Goal: Task Accomplishment & Management: Complete application form

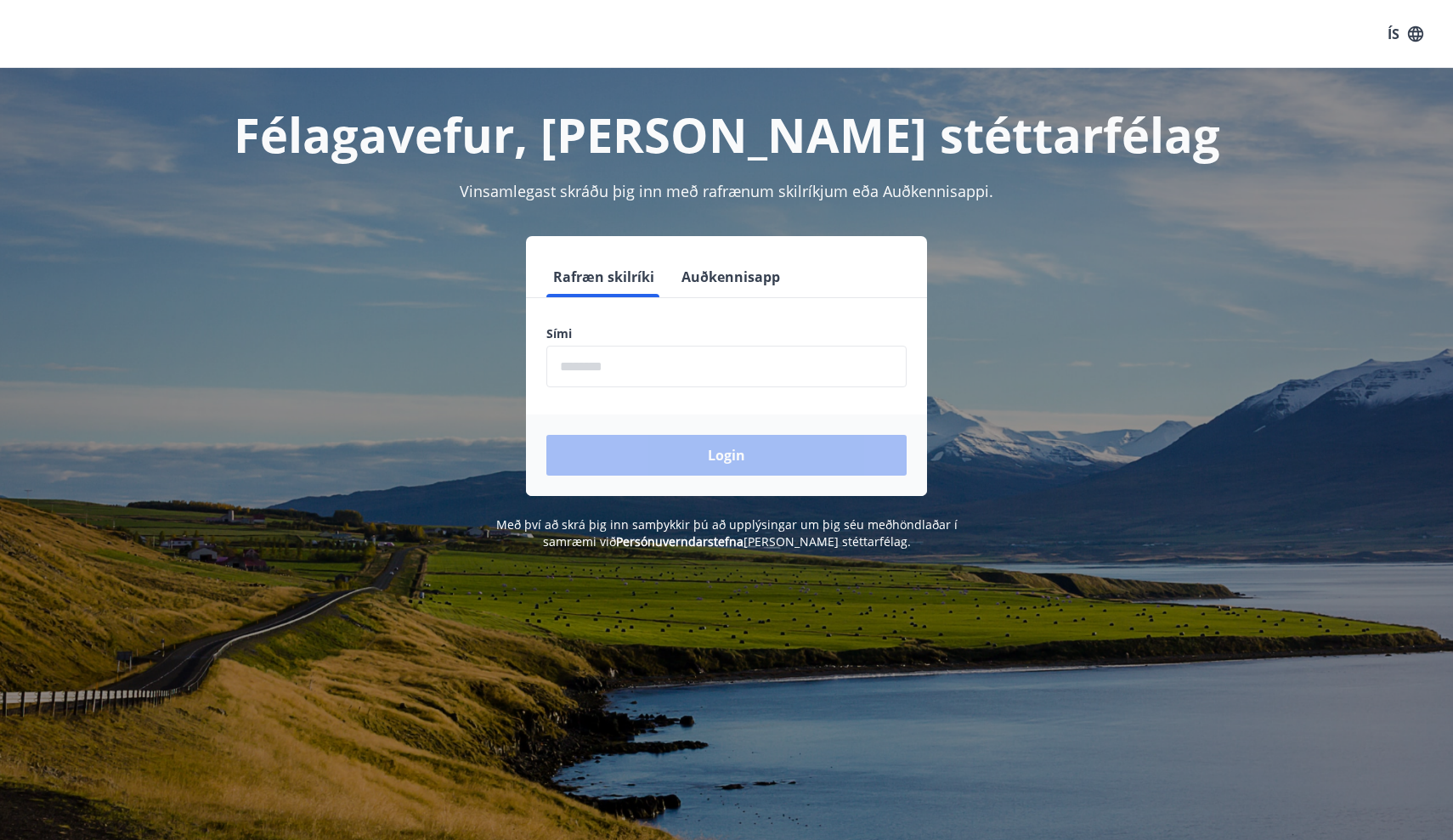
drag, startPoint x: 1154, startPoint y: 6, endPoint x: 1310, endPoint y: 109, distance: 186.9
click at [1310, 109] on h1 "Félagavefur, [PERSON_NAME] stéttarfélag" at bounding box center [726, 135] width 1183 height 65
click at [696, 379] on input "phone" at bounding box center [727, 366] width 361 height 41
type input "********"
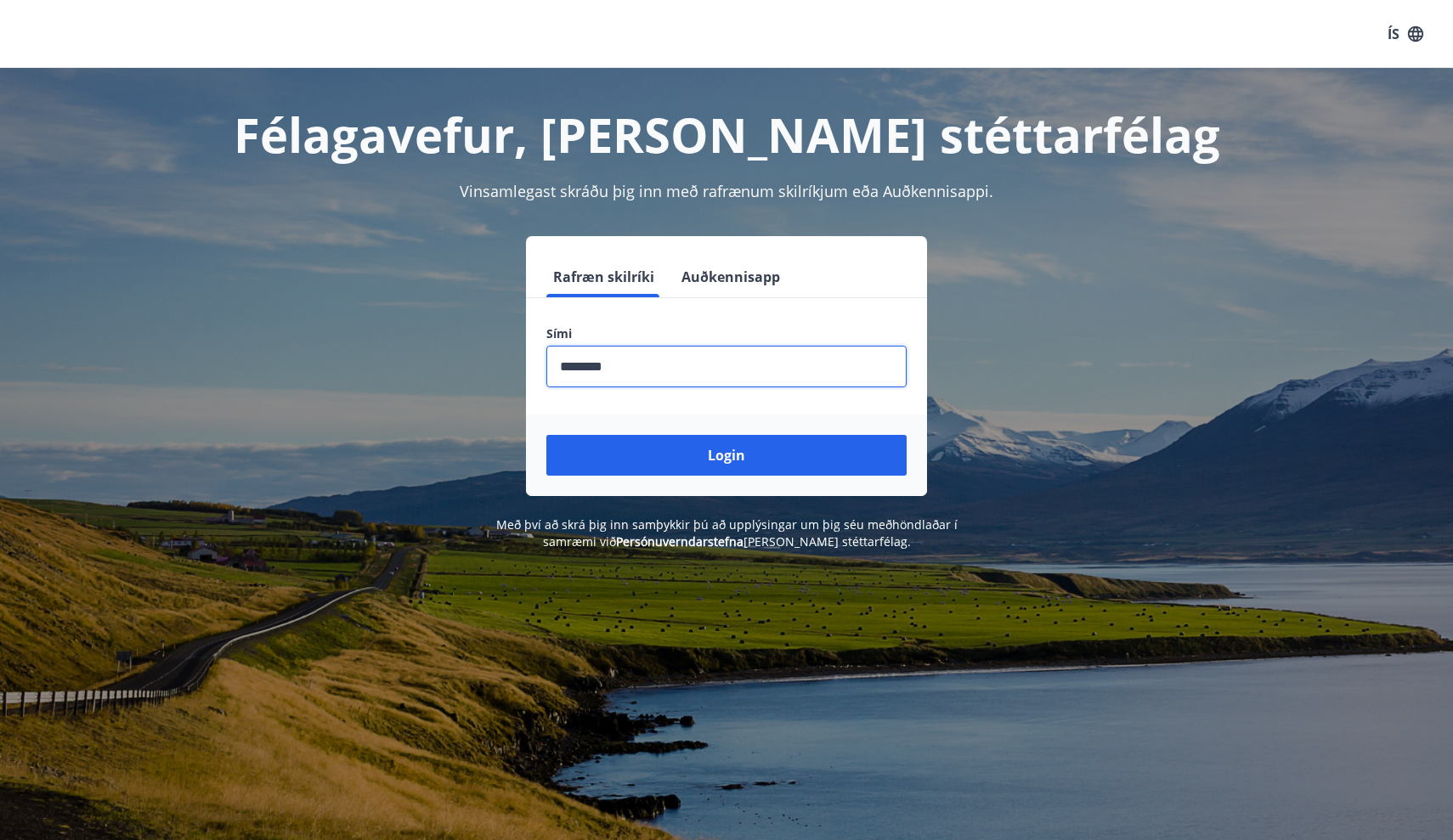
click at [727, 455] on button "Login" at bounding box center [727, 455] width 361 height 40
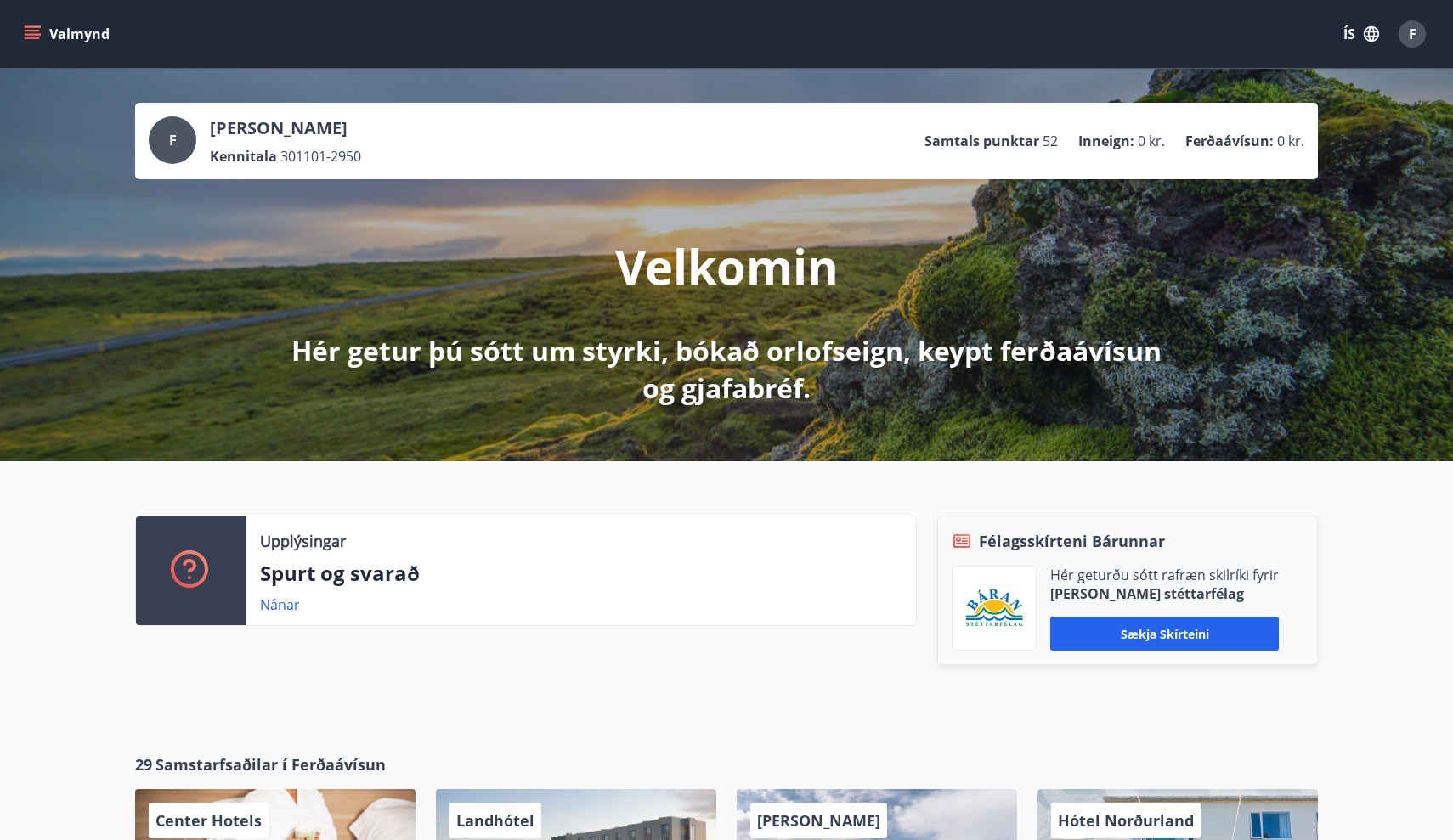
click at [35, 41] on icon "menu" at bounding box center [32, 33] width 17 height 17
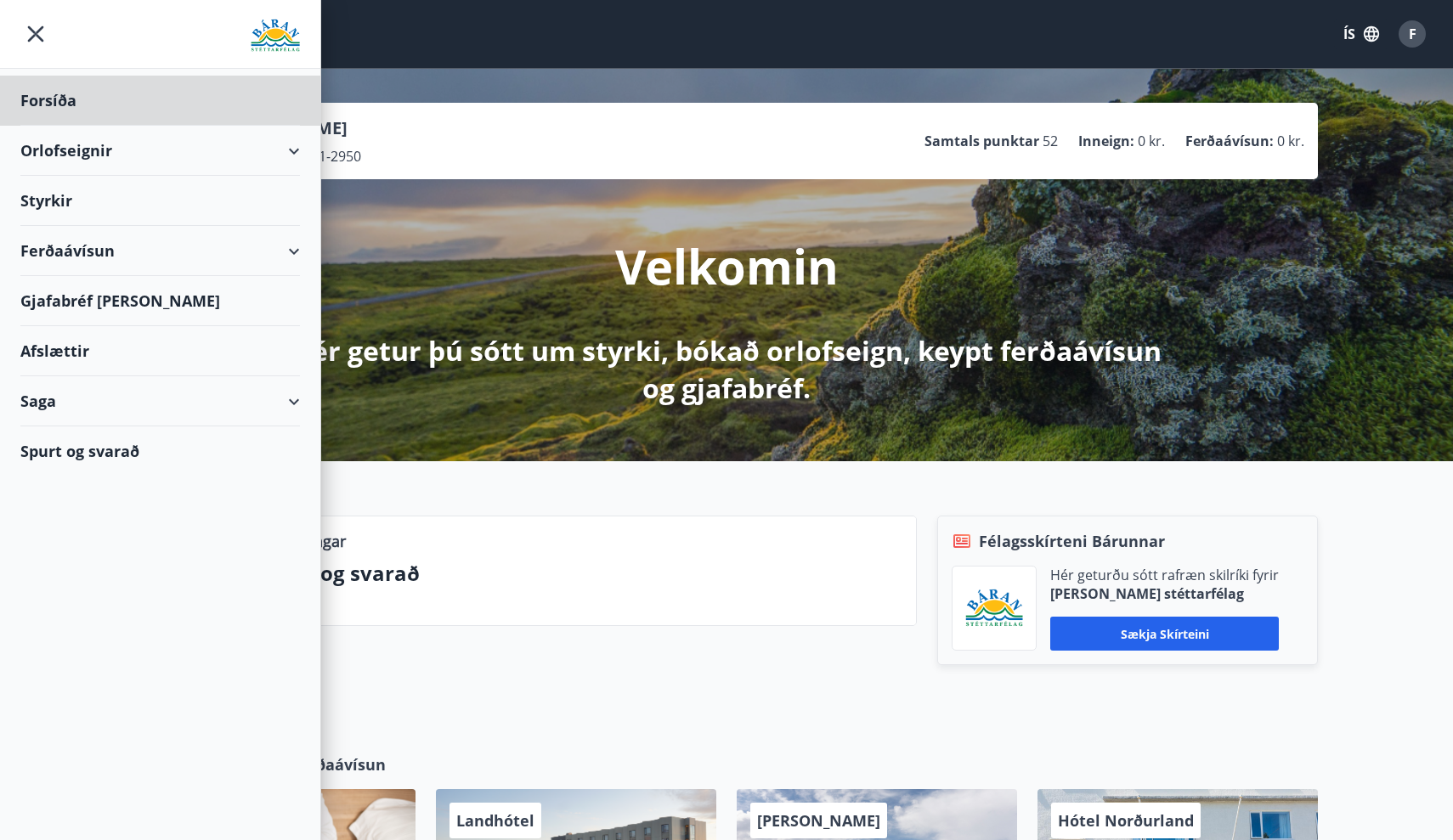
click at [46, 126] on div "Styrkir" at bounding box center [161, 100] width 280 height 50
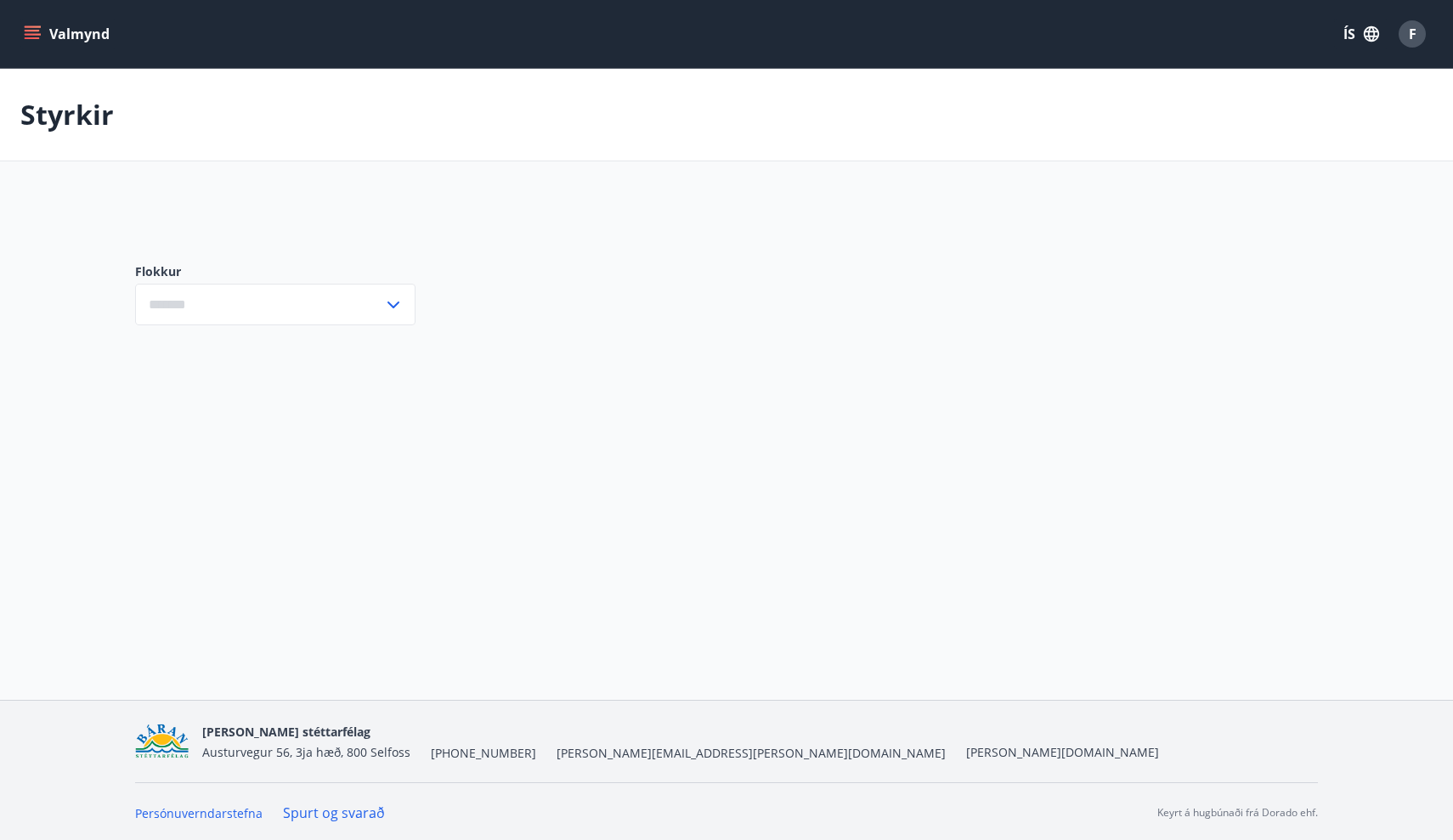
type input "***"
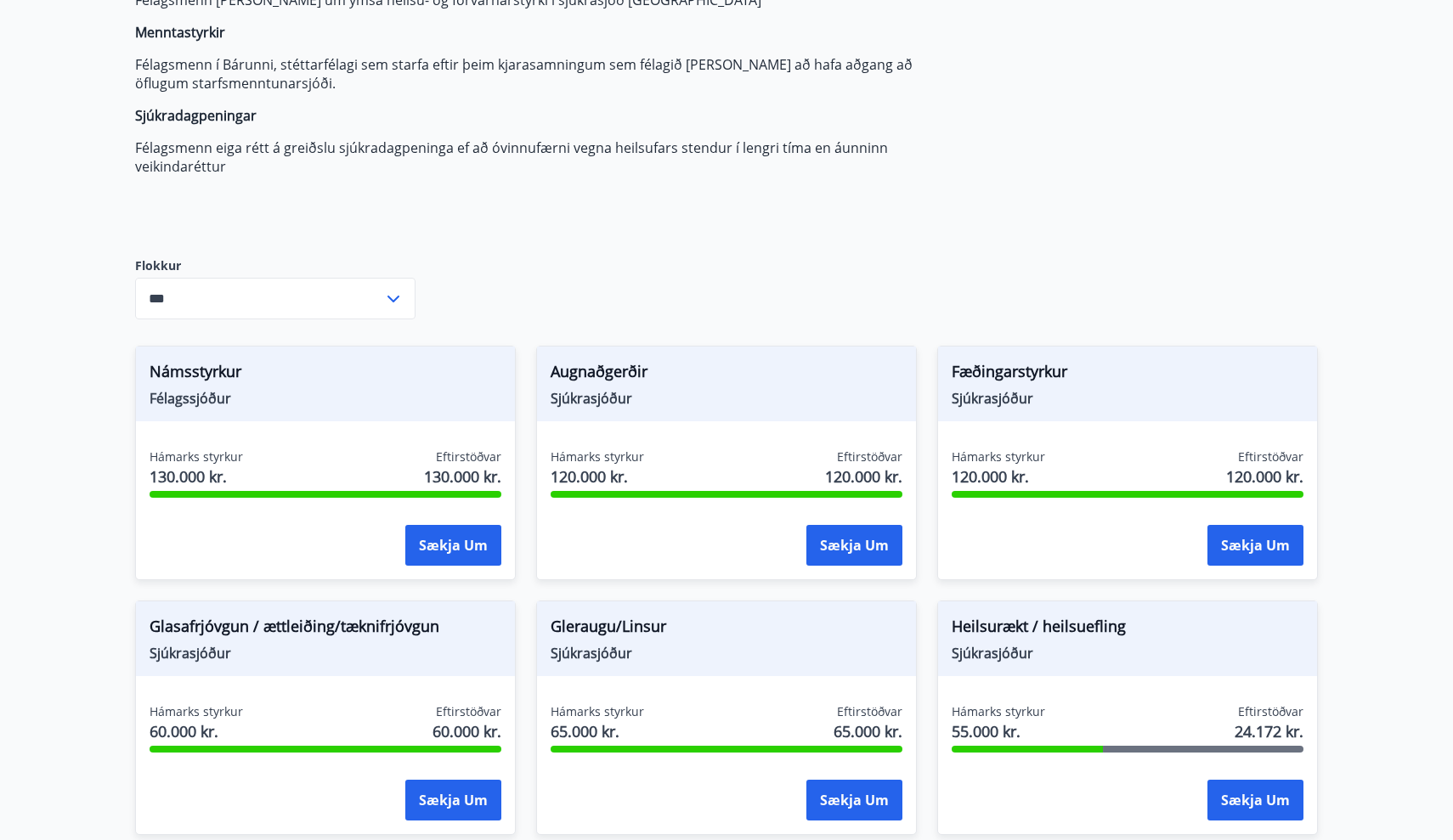
scroll to position [238, 0]
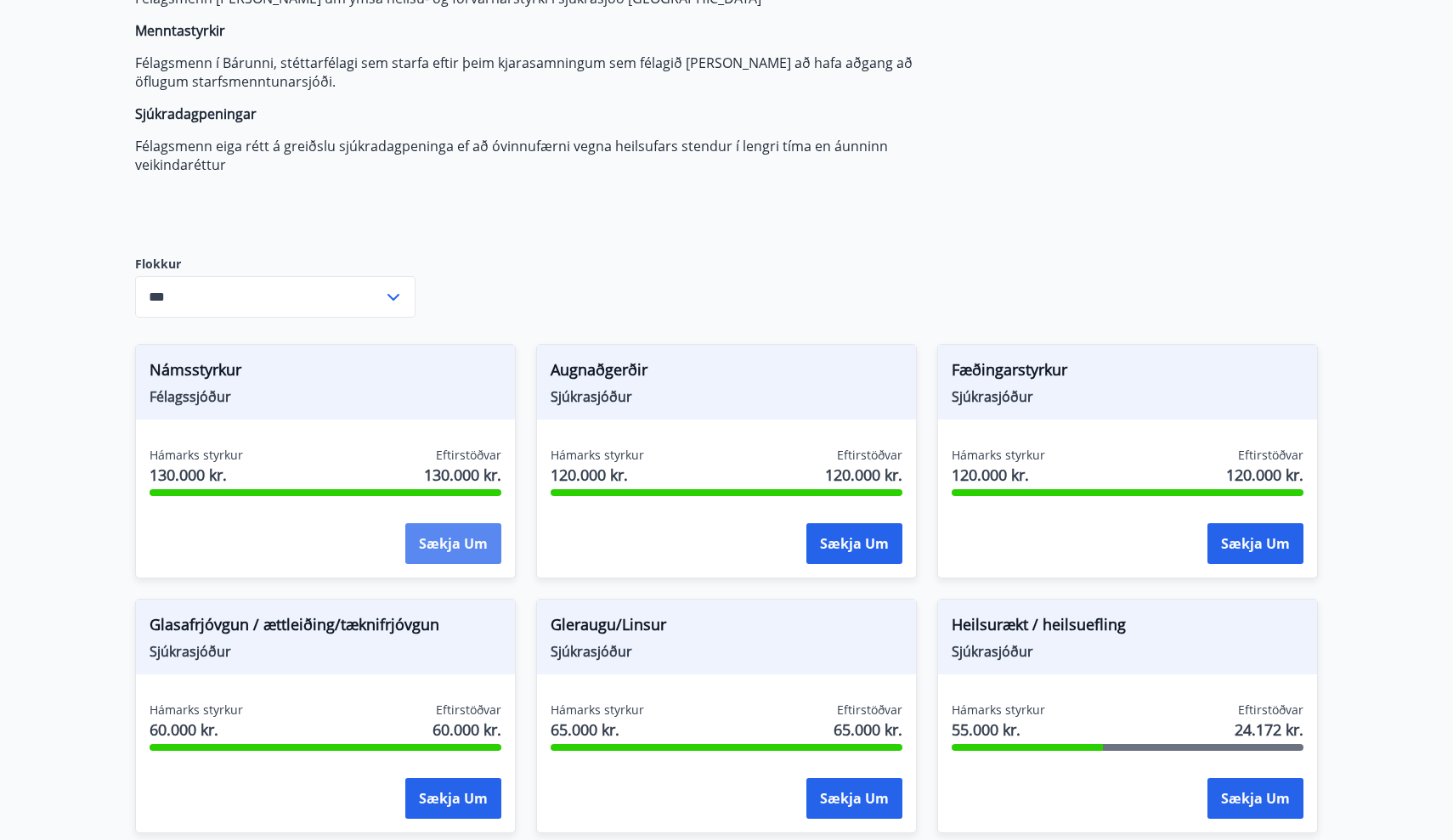
click at [468, 545] on button "Sækja um" at bounding box center [453, 544] width 96 height 40
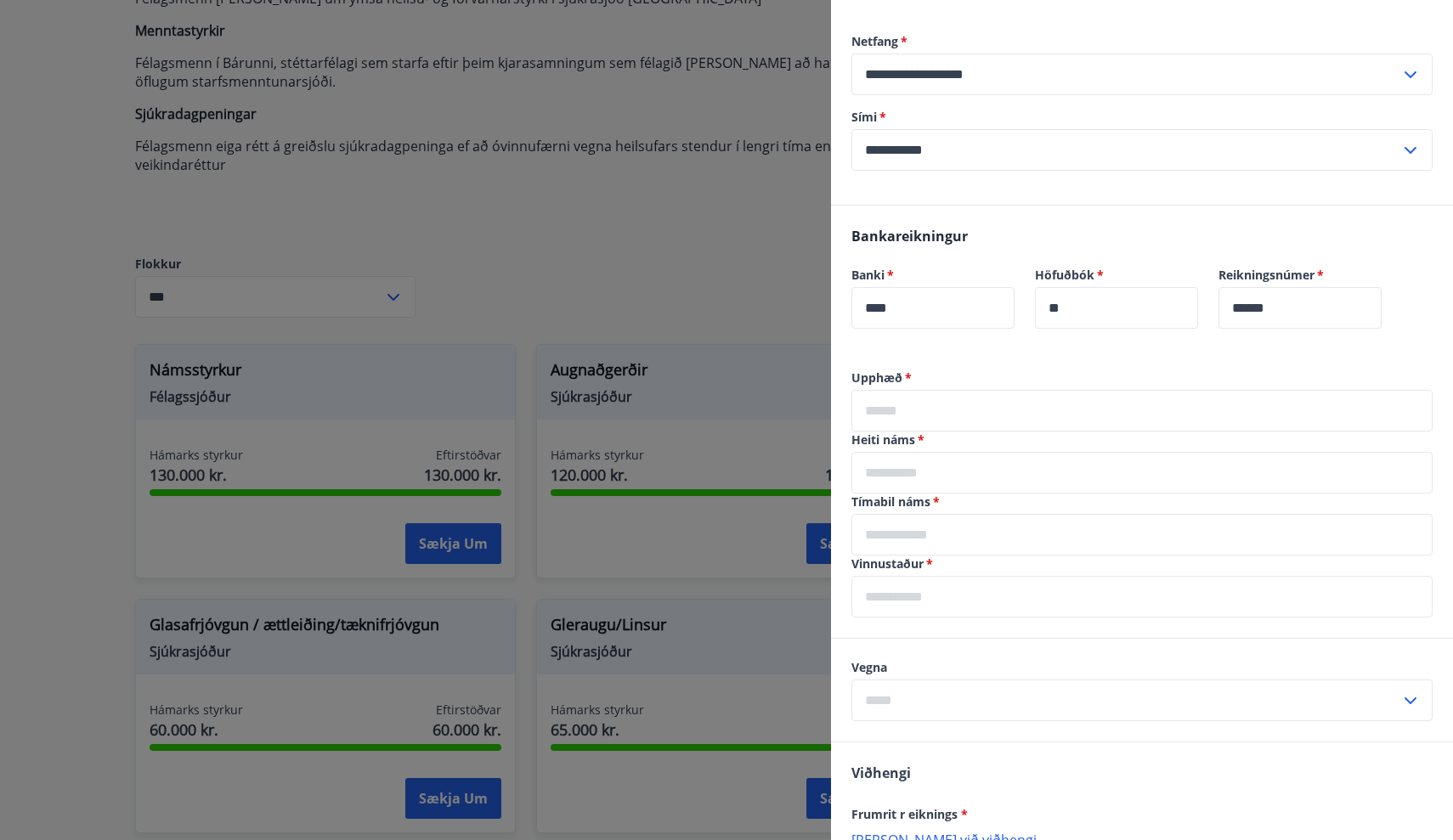
scroll to position [202, 0]
click at [982, 314] on input "****" at bounding box center [934, 306] width 164 height 41
type input "****"
click at [1354, 307] on input "******" at bounding box center [1300, 306] width 164 height 41
type input "*"
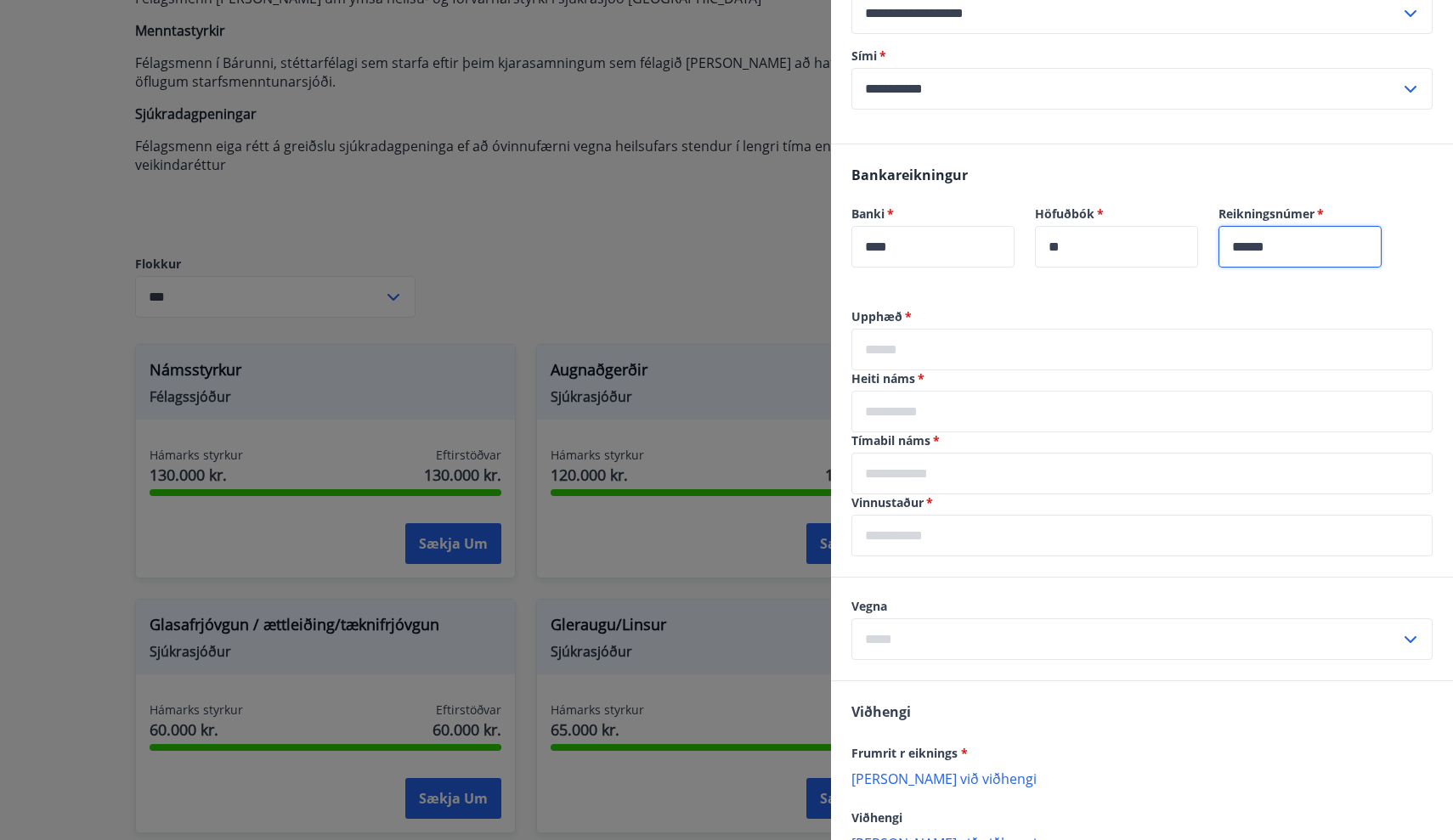
scroll to position [297, 0]
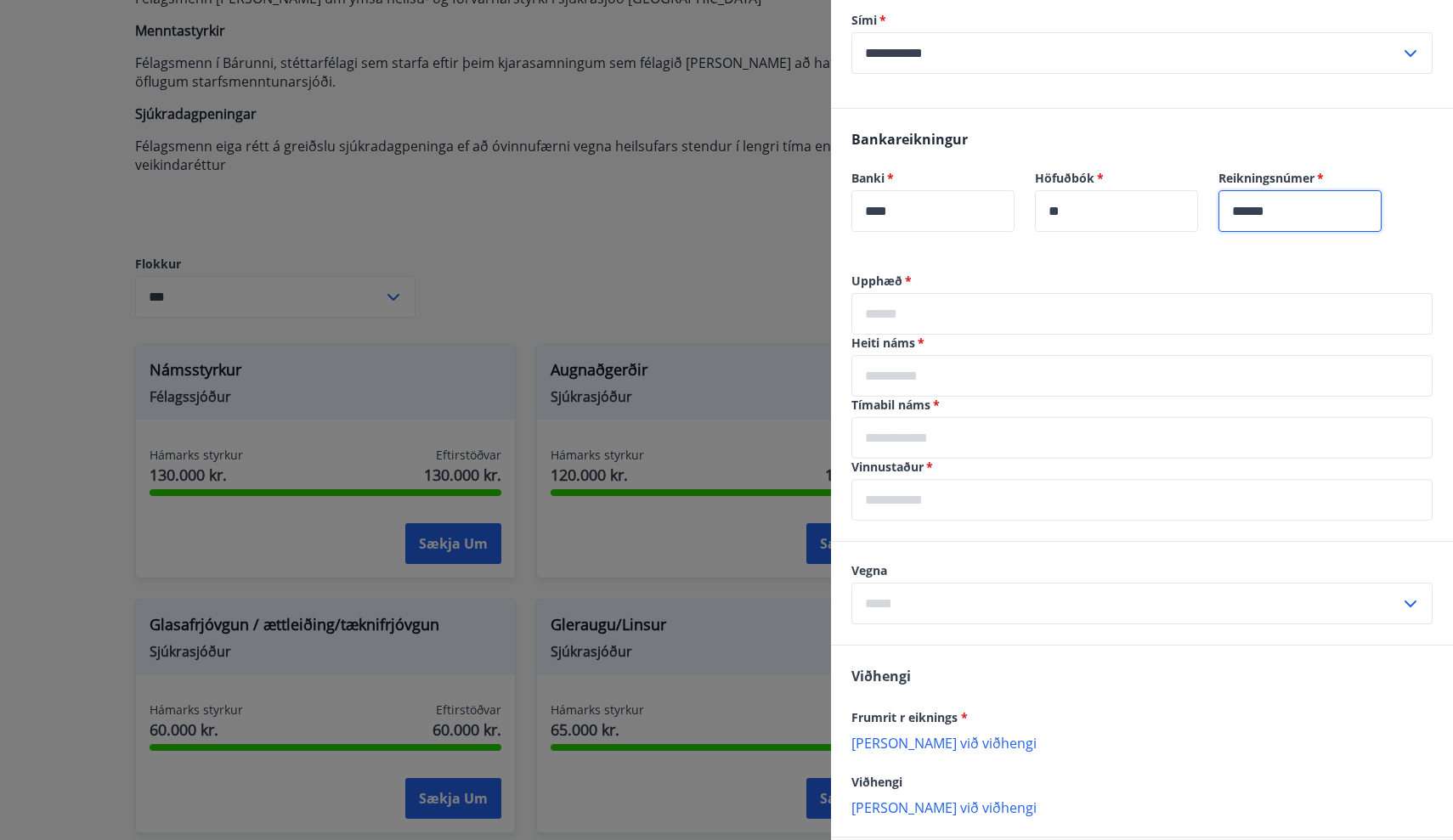
type input "******"
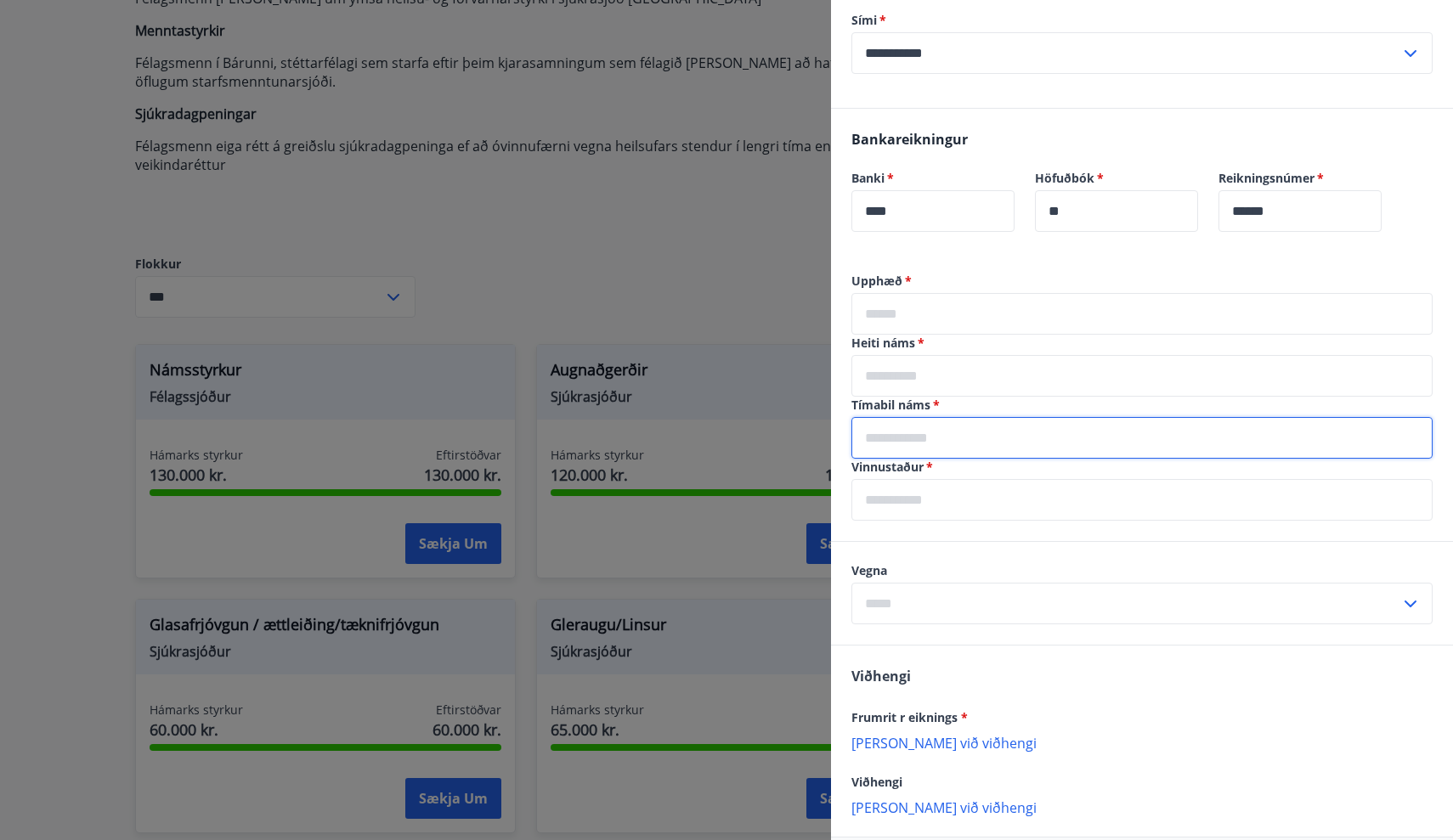
click at [1205, 424] on input "text" at bounding box center [1143, 438] width 581 height 41
click at [1197, 497] on input "text" at bounding box center [1143, 500] width 581 height 41
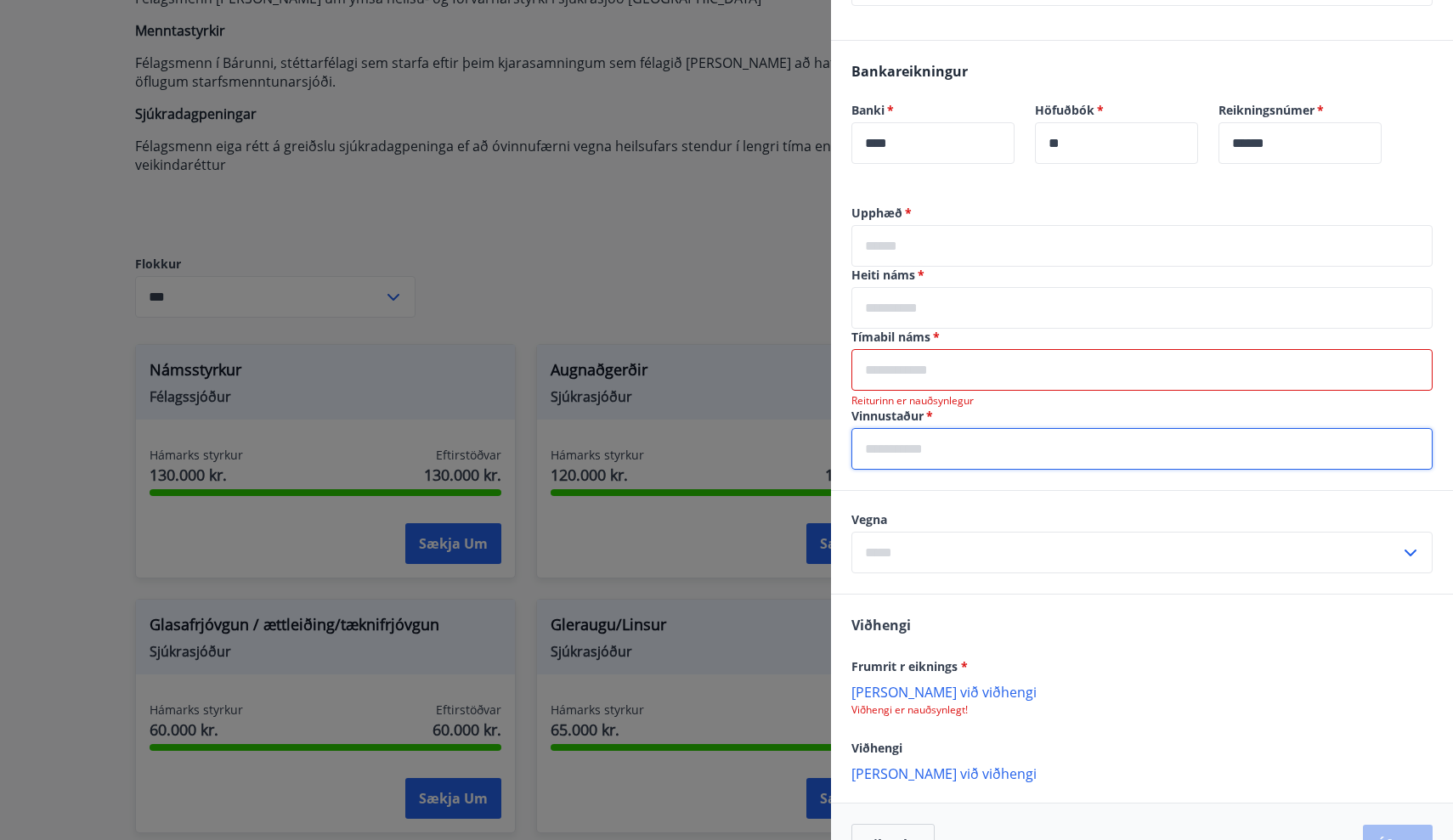
scroll to position [371, 0]
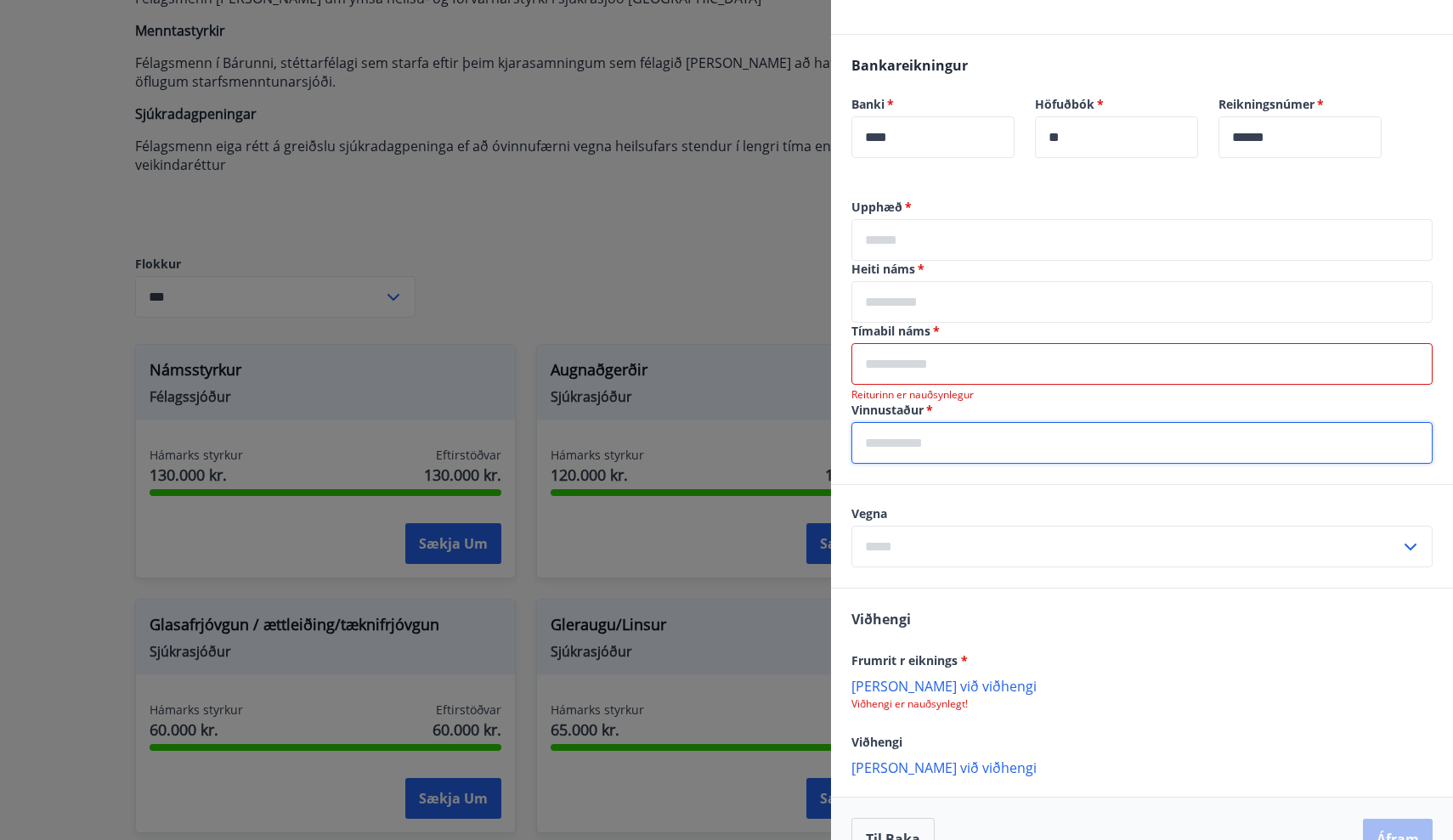
click at [1195, 532] on div "Vegna ​" at bounding box center [1143, 536] width 581 height 62
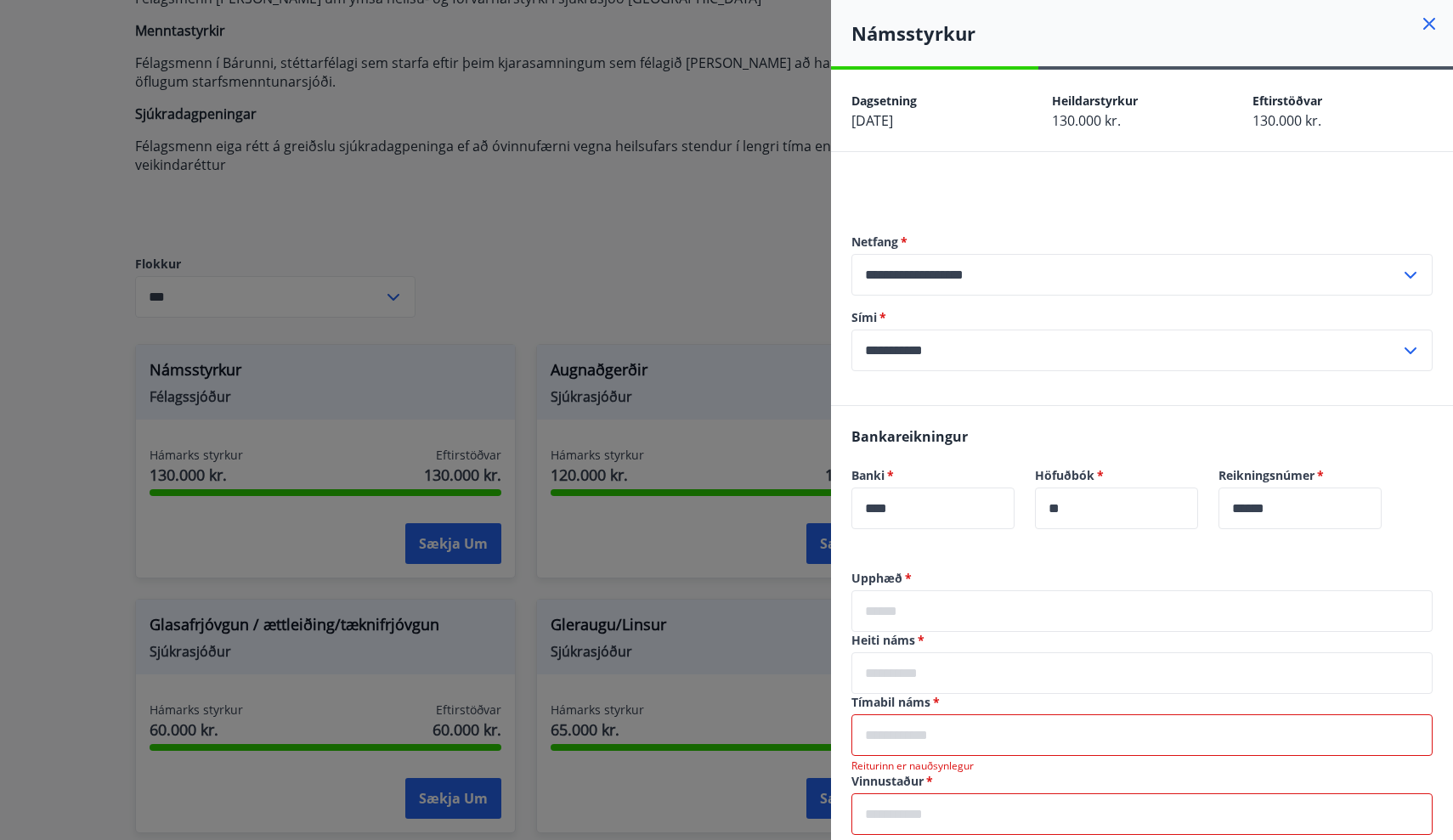
scroll to position [0, 0]
click at [1436, 38] on h4 "Námsstyrkur" at bounding box center [1153, 33] width 602 height 26
click at [1431, 25] on icon at bounding box center [1429, 24] width 12 height 12
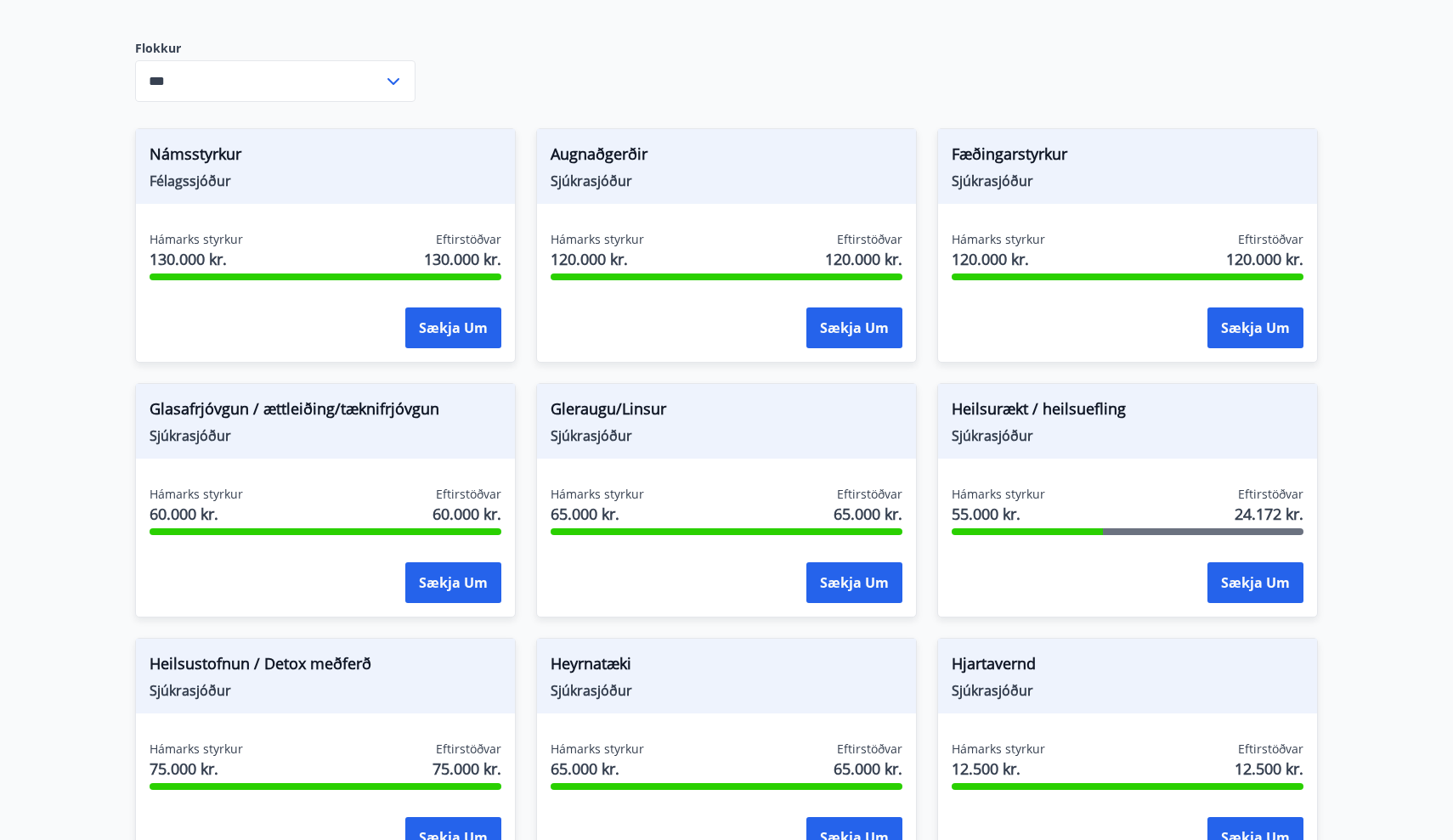
scroll to position [191, 0]
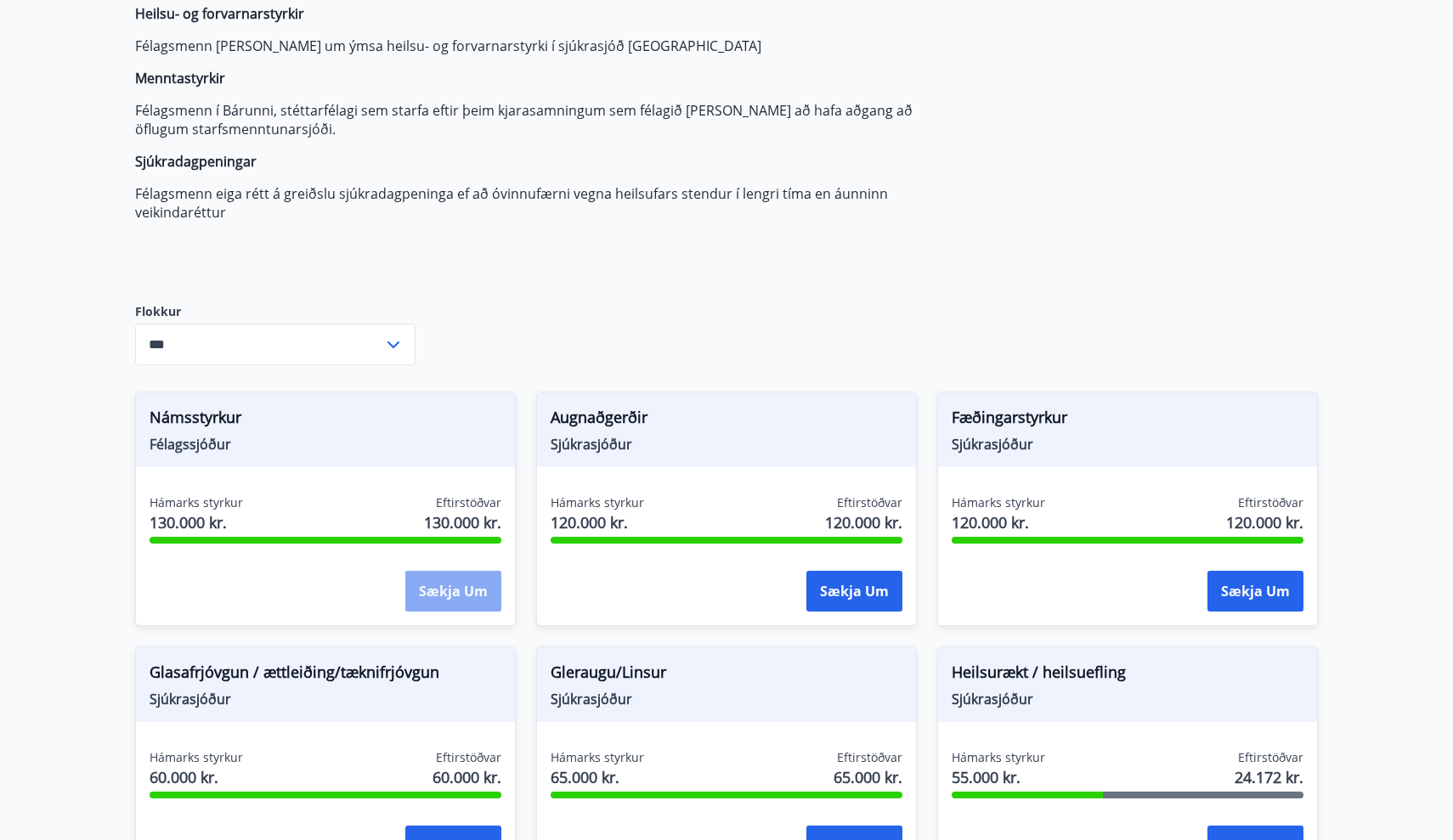
click at [474, 606] on button "Sækja um" at bounding box center [453, 591] width 96 height 40
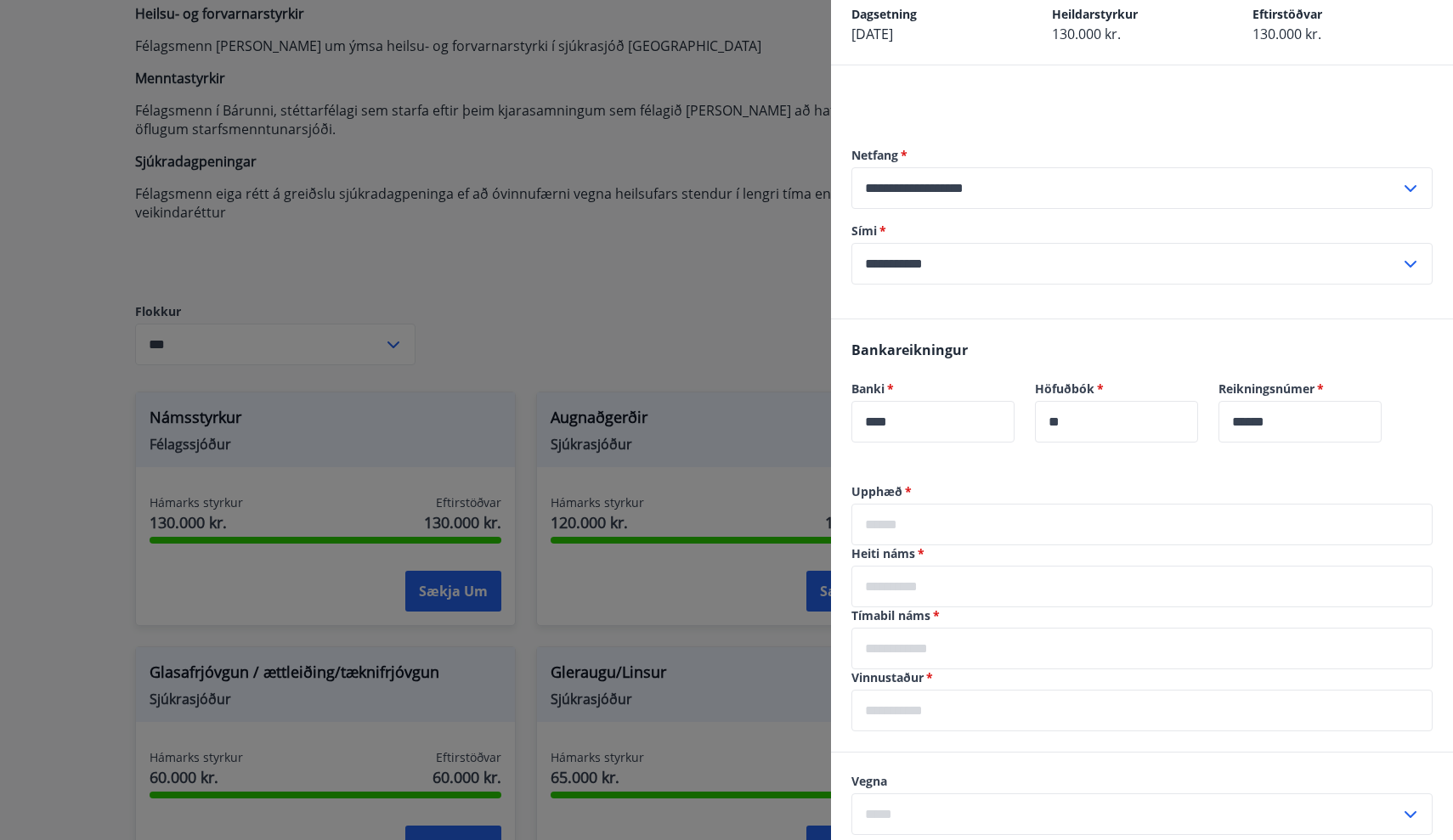
scroll to position [118, 0]
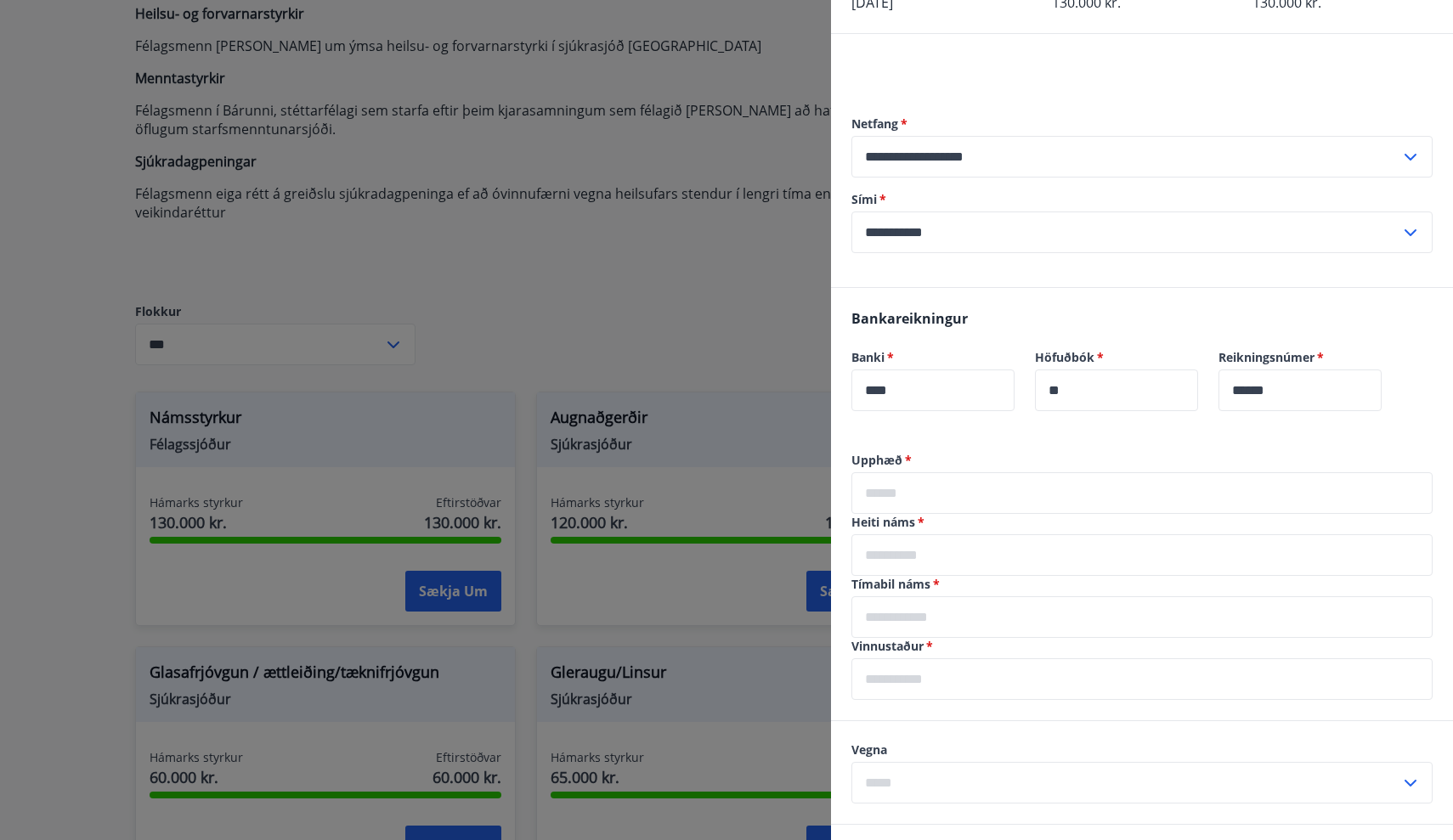
click at [1099, 496] on input "text" at bounding box center [1143, 493] width 581 height 41
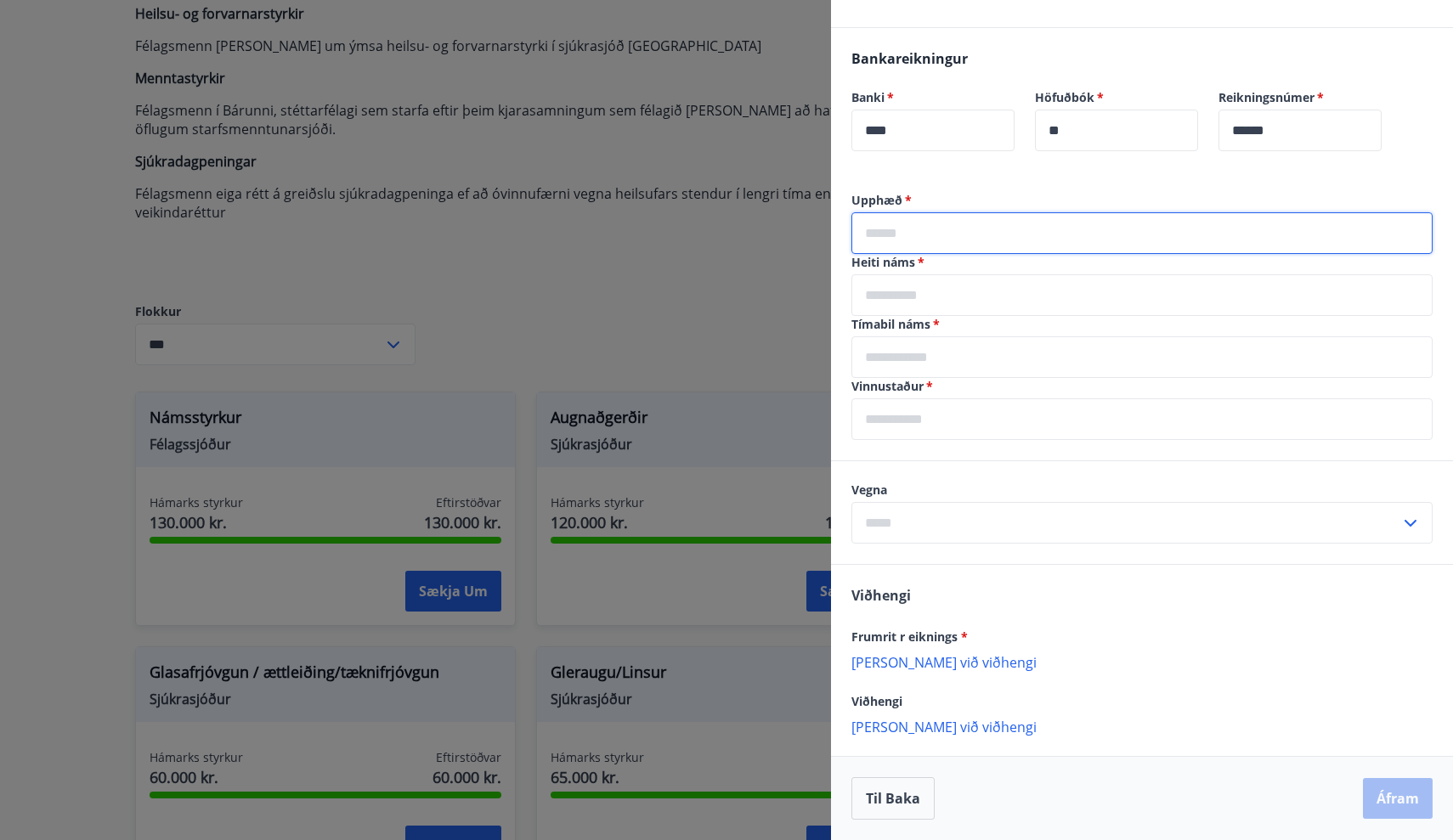
scroll to position [378, 0]
type input "*****"
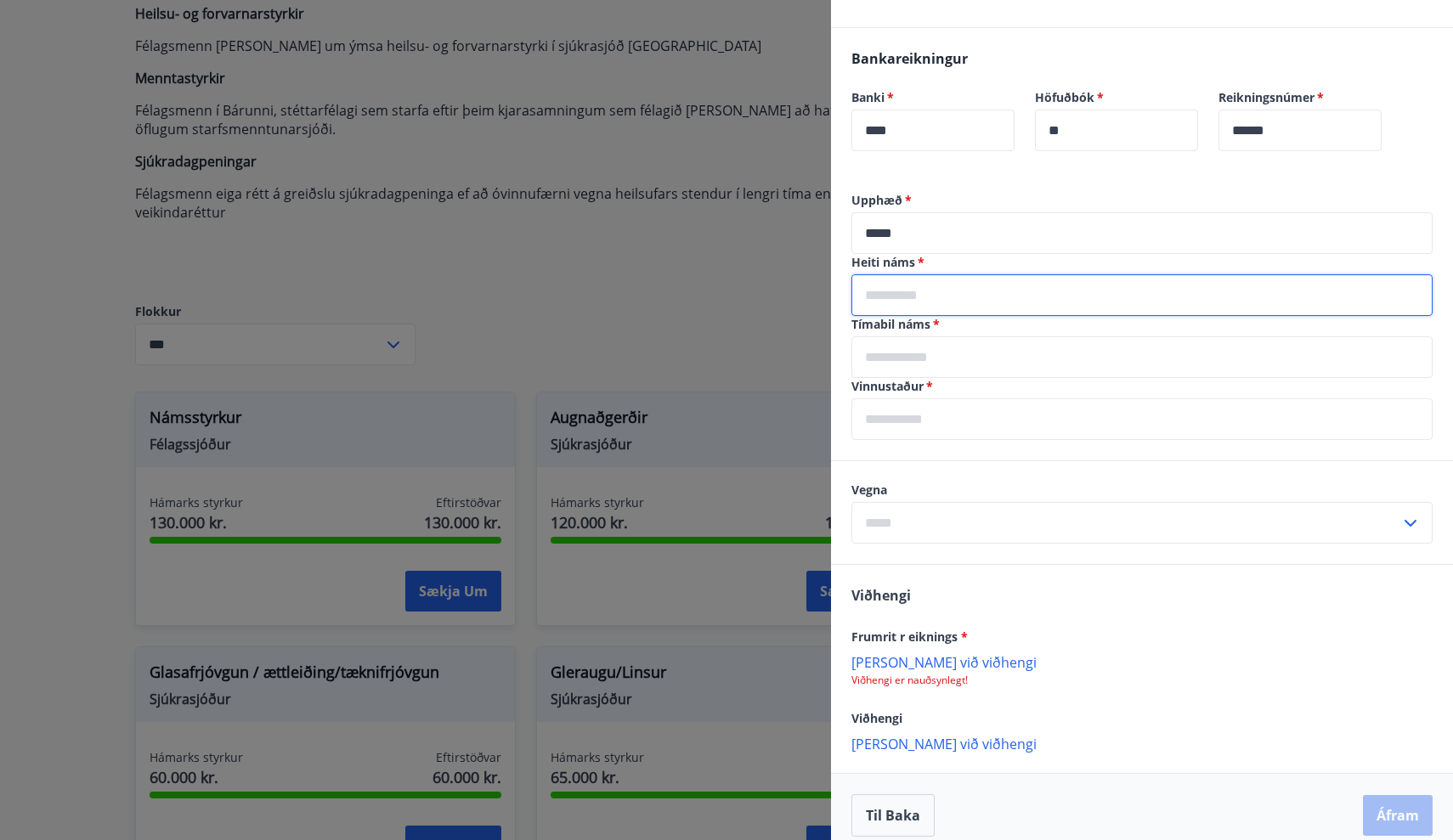
click at [1013, 302] on input "text" at bounding box center [1143, 295] width 581 height 41
type input "**********"
click at [1058, 331] on label "Tímabil náms   *" at bounding box center [1143, 324] width 581 height 17
click at [1050, 354] on input "text" at bounding box center [1143, 357] width 581 height 41
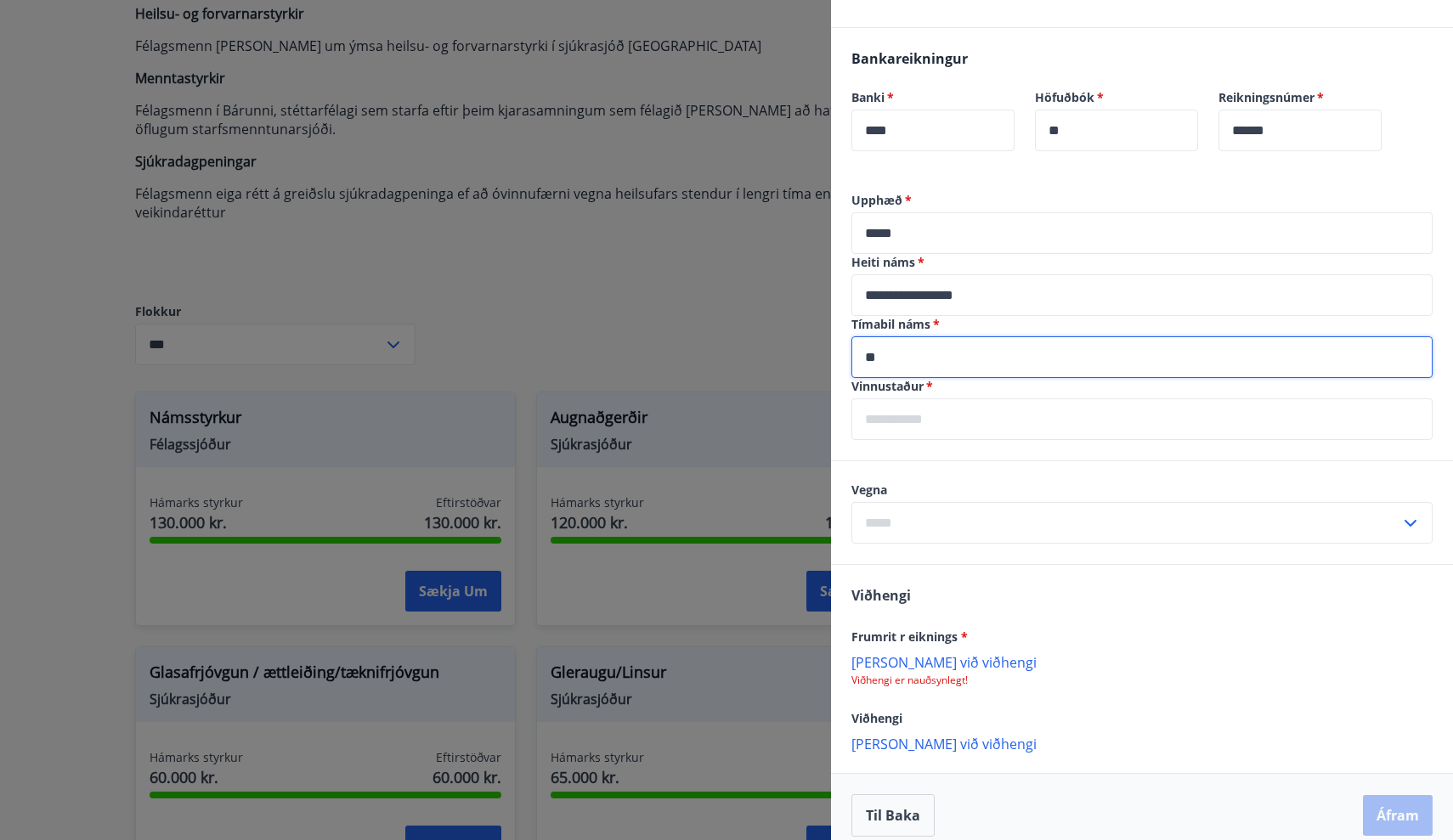
type input "*"
click at [1034, 406] on div "Vinnustaður   * ​" at bounding box center [1143, 409] width 581 height 62
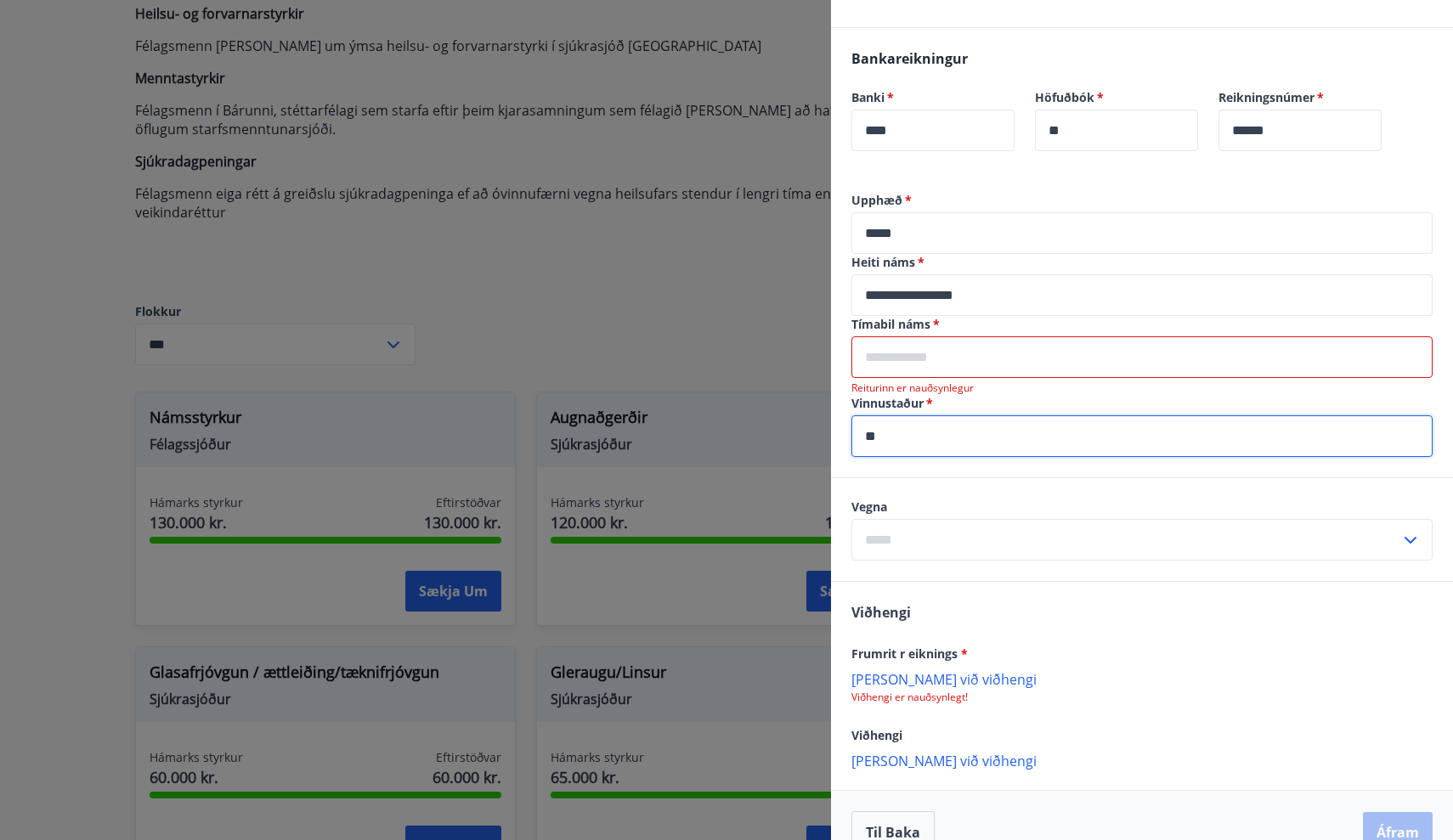
type input "*"
type input "**********"
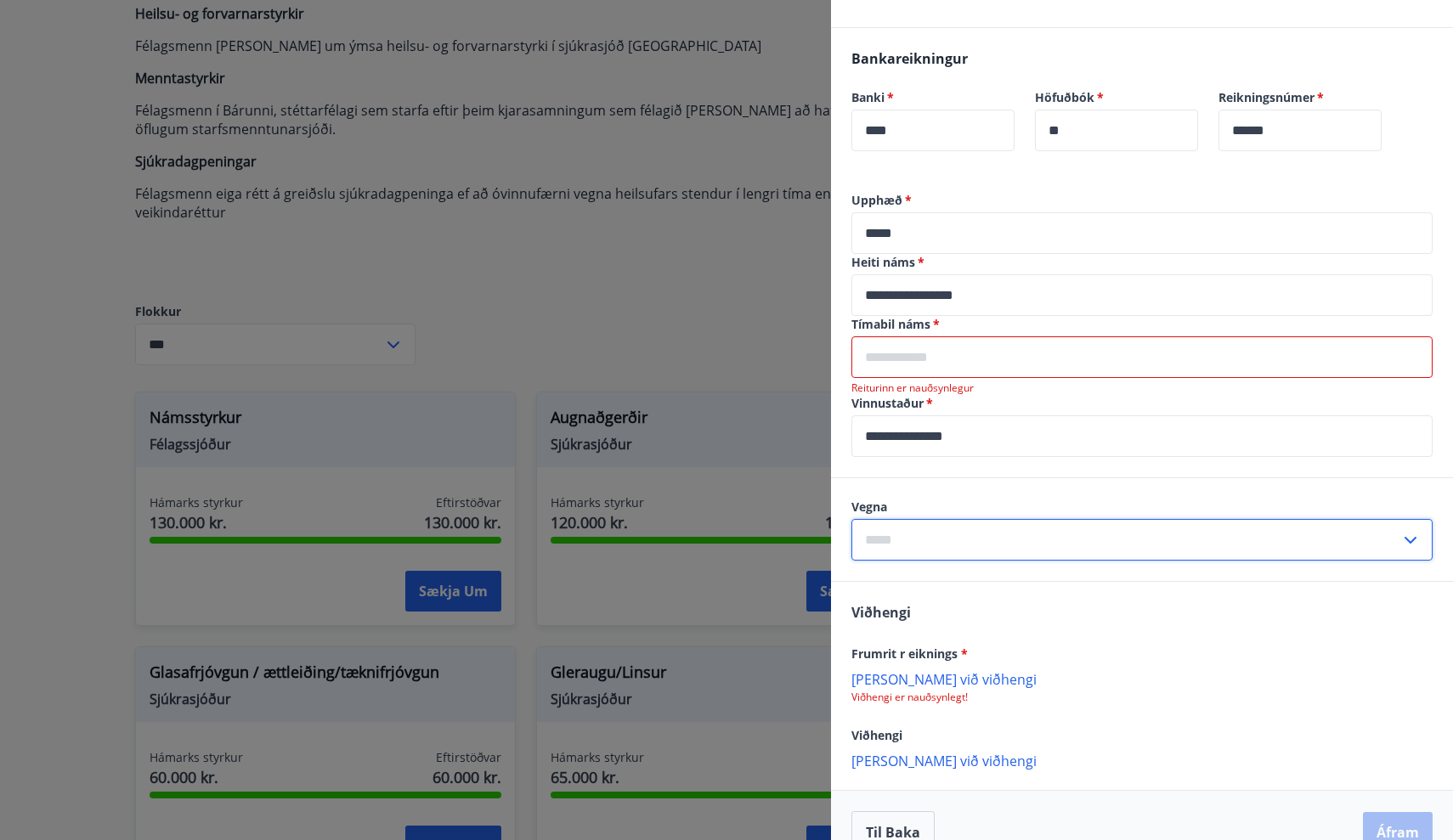
click at [1043, 529] on input "text" at bounding box center [1126, 540] width 549 height 41
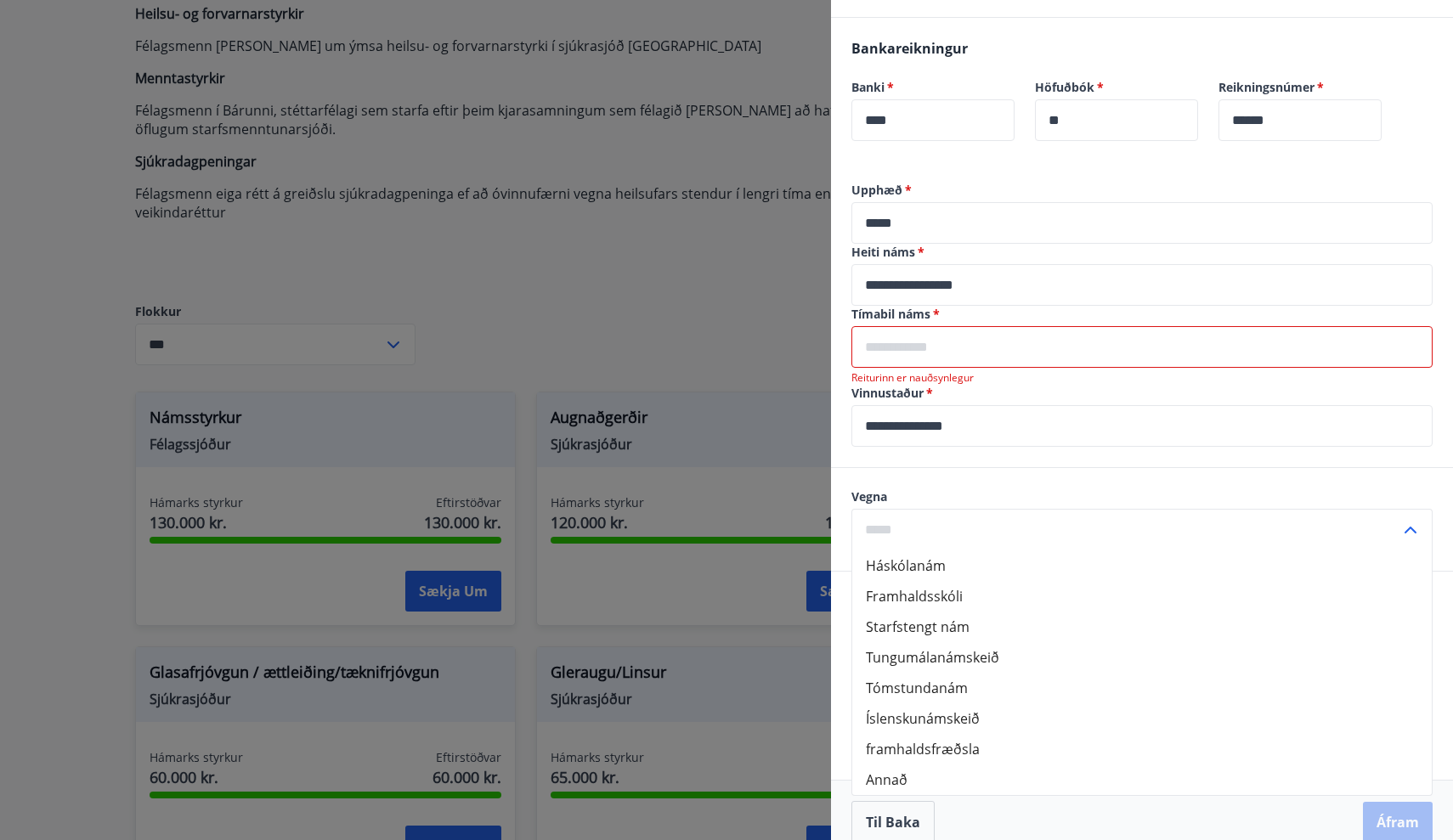
scroll to position [390, 0]
click at [982, 563] on li "Háskólanám" at bounding box center [1142, 563] width 579 height 31
type input "**********"
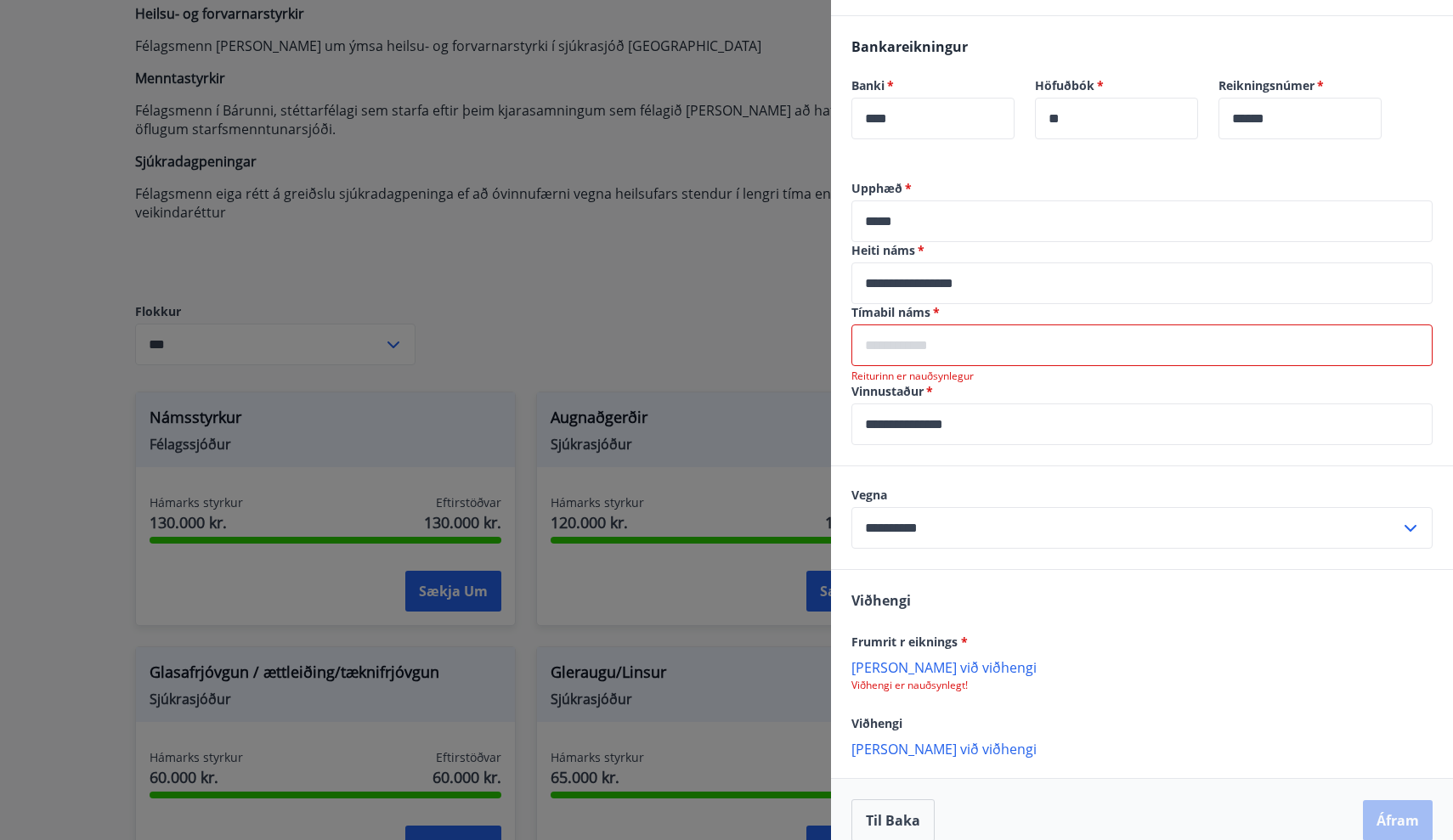
click at [997, 342] on input "text" at bounding box center [1143, 346] width 581 height 41
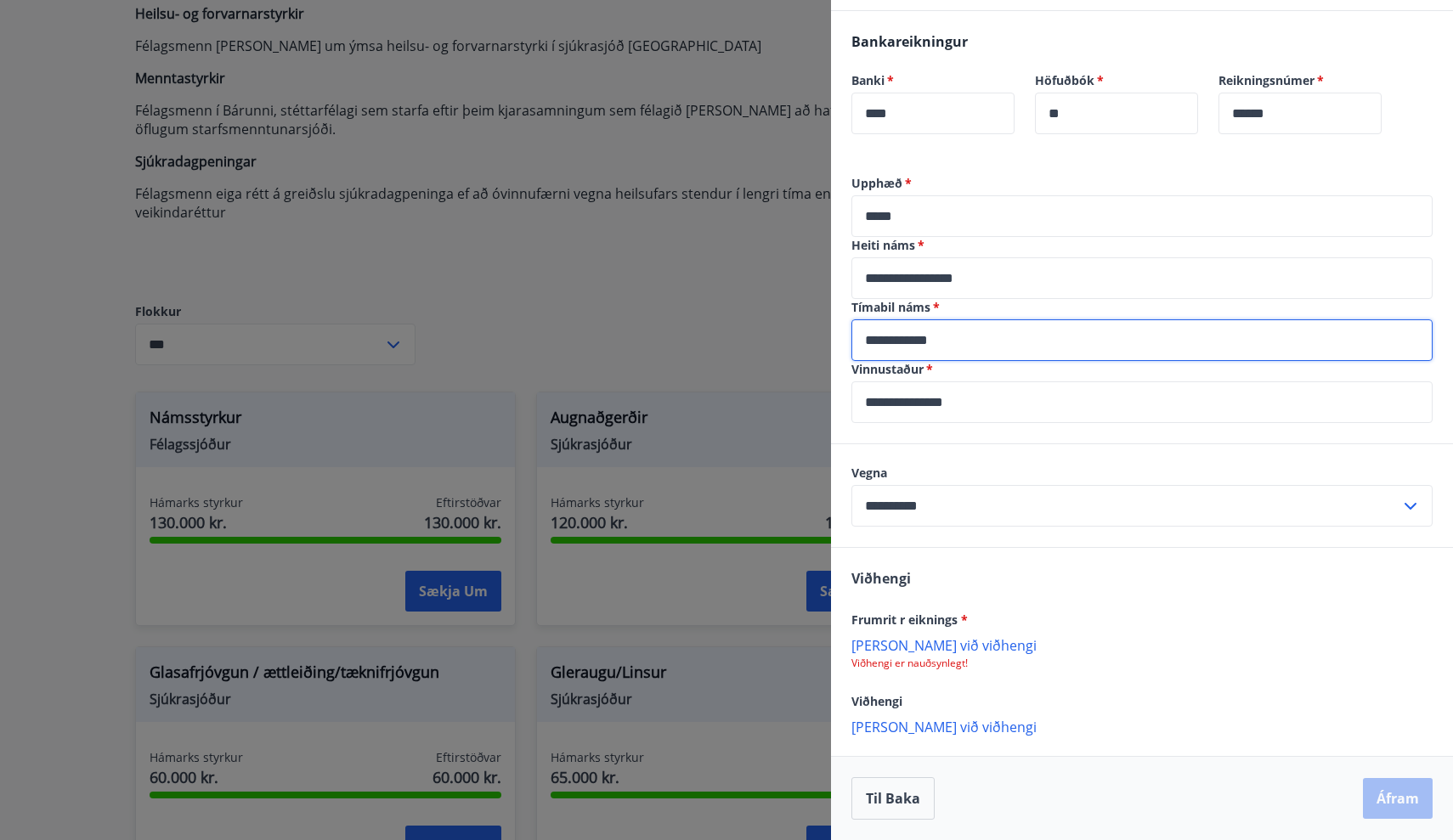
scroll to position [395, 0]
type input "**********"
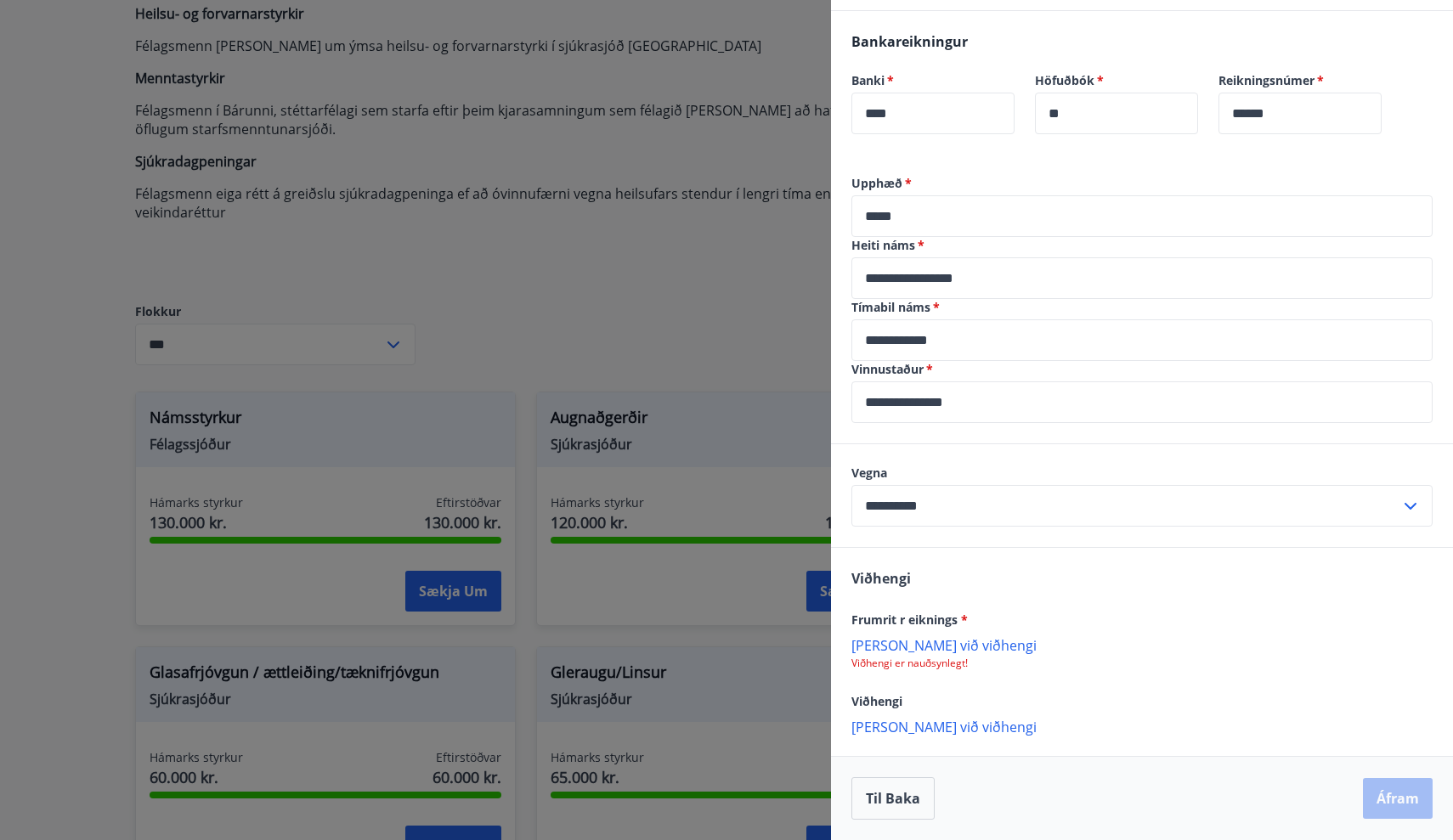
click at [945, 649] on p "[PERSON_NAME] við viðhengi" at bounding box center [1143, 644] width 581 height 17
click at [920, 650] on p "[PERSON_NAME] við viðhengi" at bounding box center [1143, 644] width 581 height 17
click at [903, 658] on p "Viðhengi er nauðsynlegt!" at bounding box center [1143, 664] width 581 height 14
click at [906, 648] on p "[PERSON_NAME] við viðhengi" at bounding box center [1143, 644] width 581 height 17
click at [926, 654] on p "[PERSON_NAME] við viðhengi" at bounding box center [1143, 644] width 581 height 17
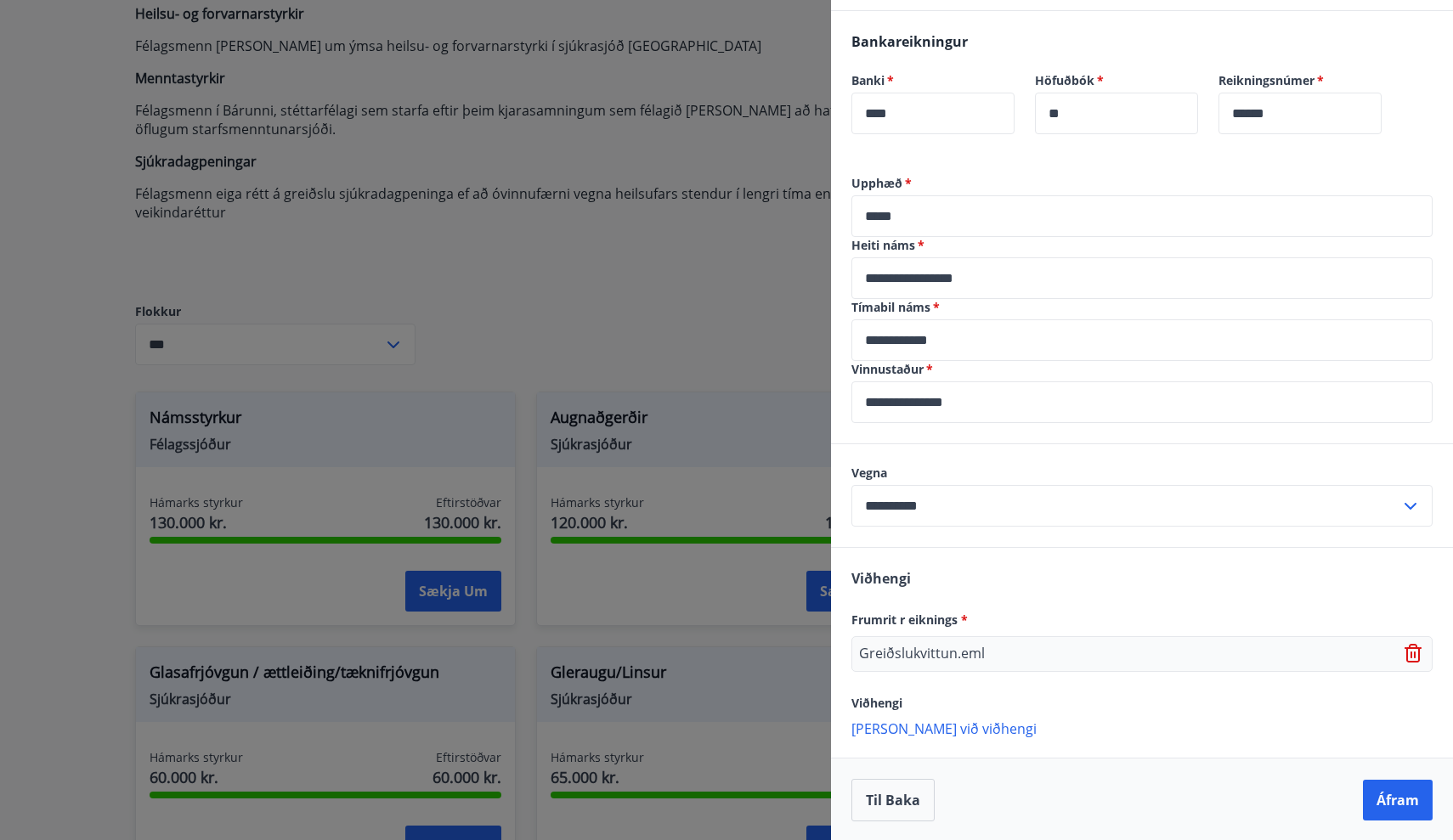
click at [907, 654] on p "Greiðslukvittun.eml" at bounding box center [922, 654] width 126 height 21
click at [883, 646] on p "Greiðslukvittun.eml" at bounding box center [922, 652] width 126 height 21
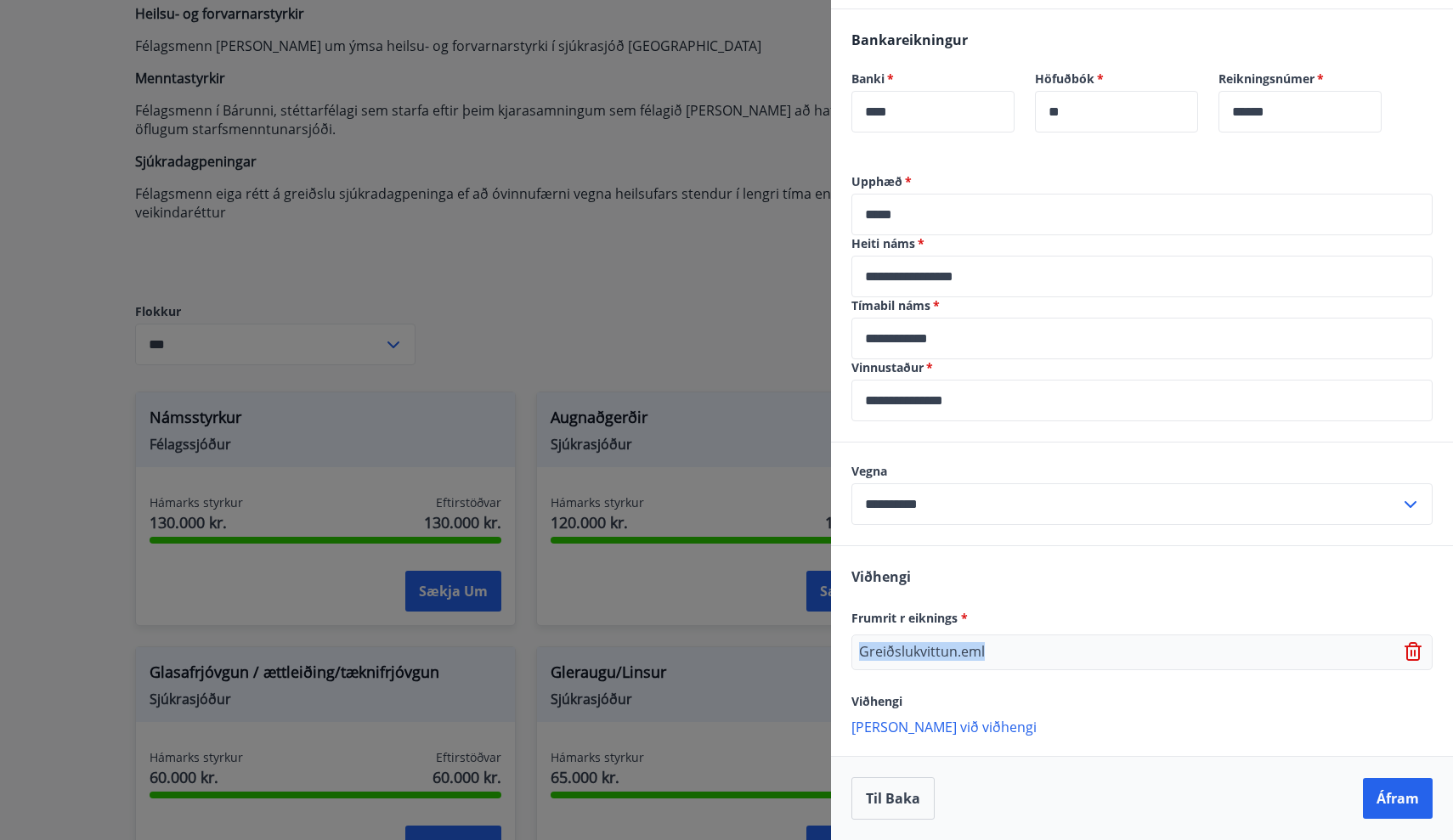
click at [1090, 661] on div "Greiðslukvittun.eml" at bounding box center [1143, 653] width 581 height 35
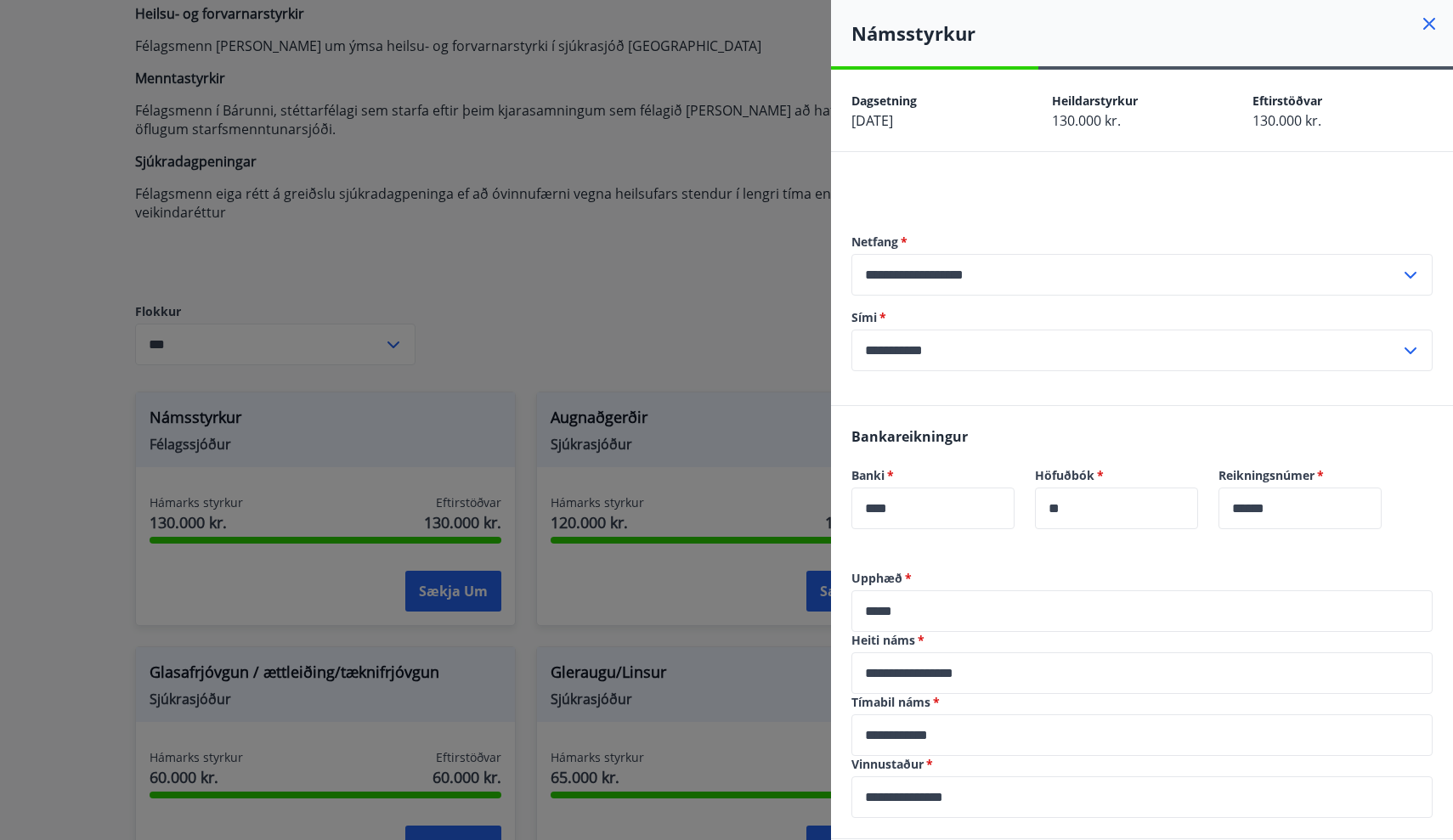
scroll to position [0, 0]
click at [877, 697] on label "Tímabil náms   *" at bounding box center [1143, 702] width 581 height 17
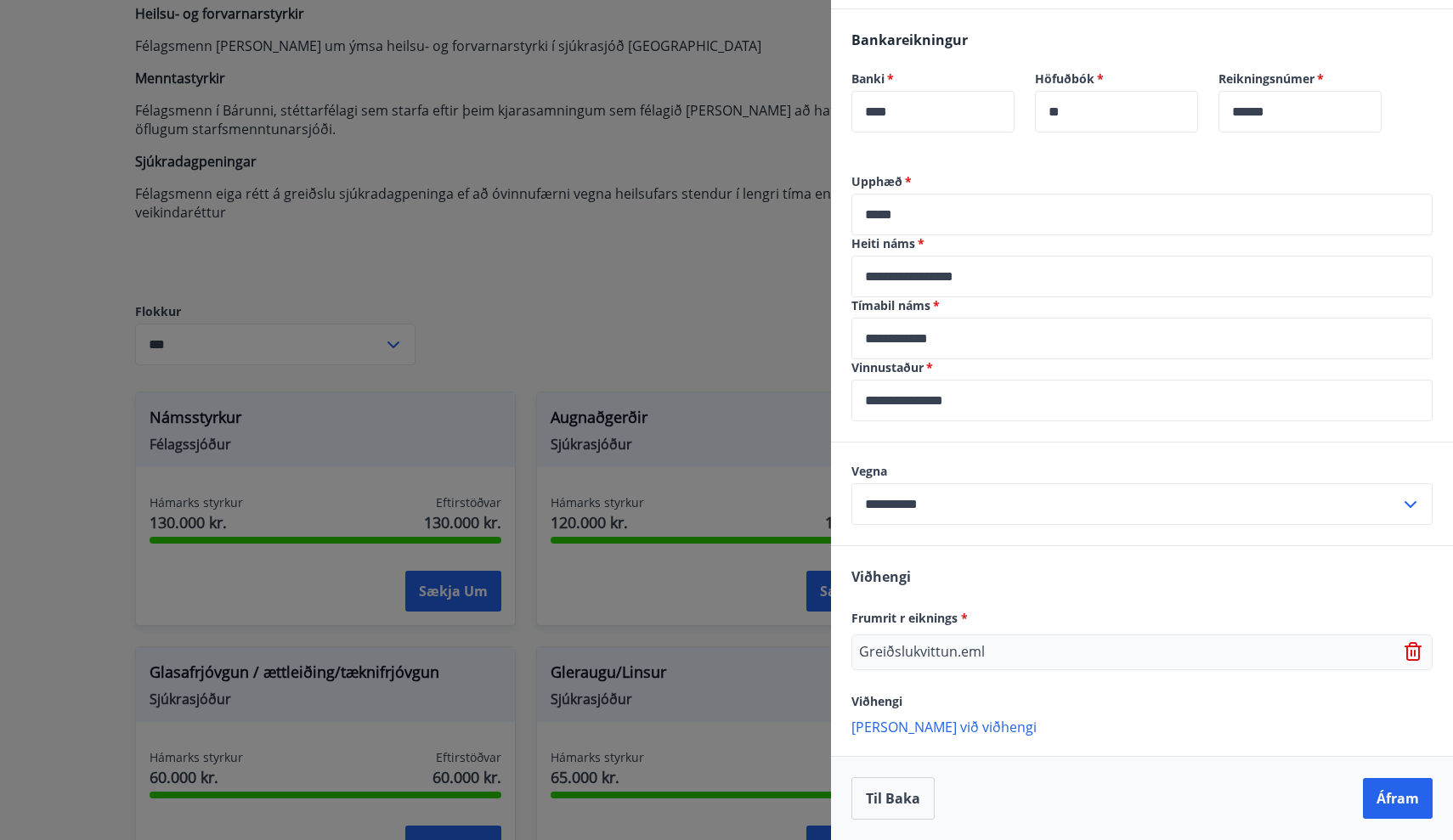
scroll to position [397, 0]
click at [1391, 796] on button "Áfram" at bounding box center [1398, 798] width 70 height 40
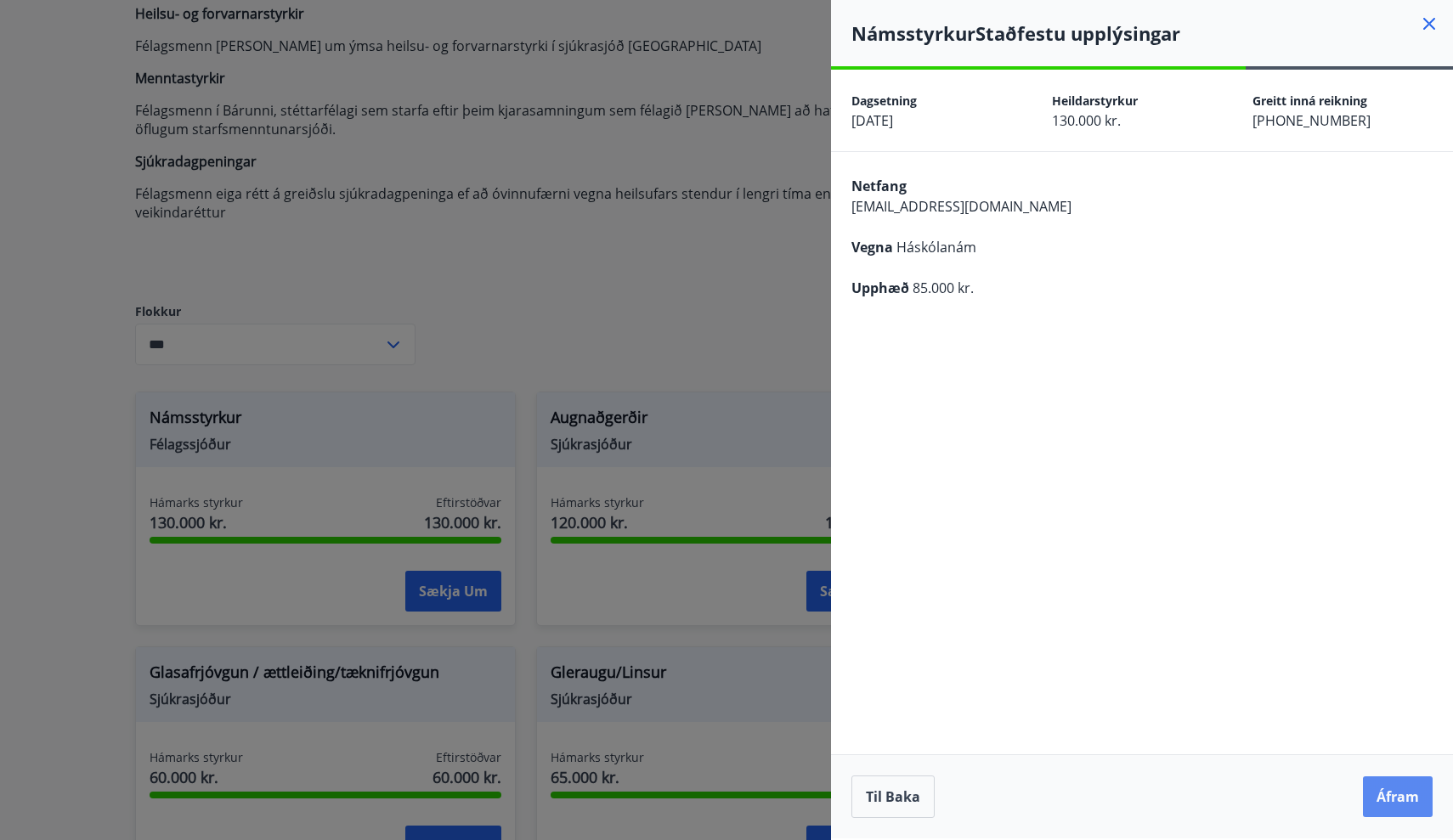
click at [1392, 788] on button "Áfram" at bounding box center [1398, 797] width 70 height 40
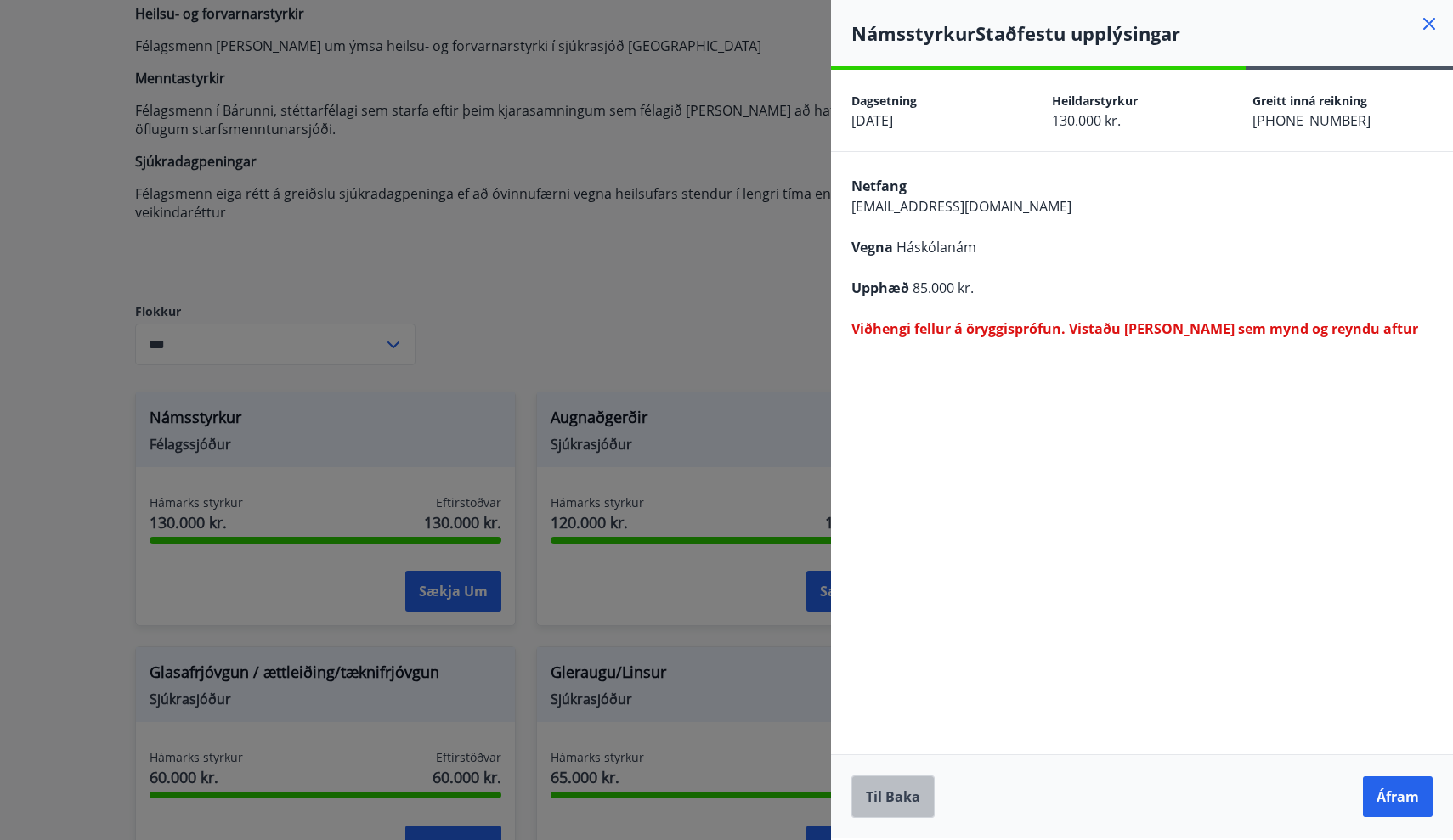
click at [901, 785] on button "Til baka" at bounding box center [893, 797] width 84 height 42
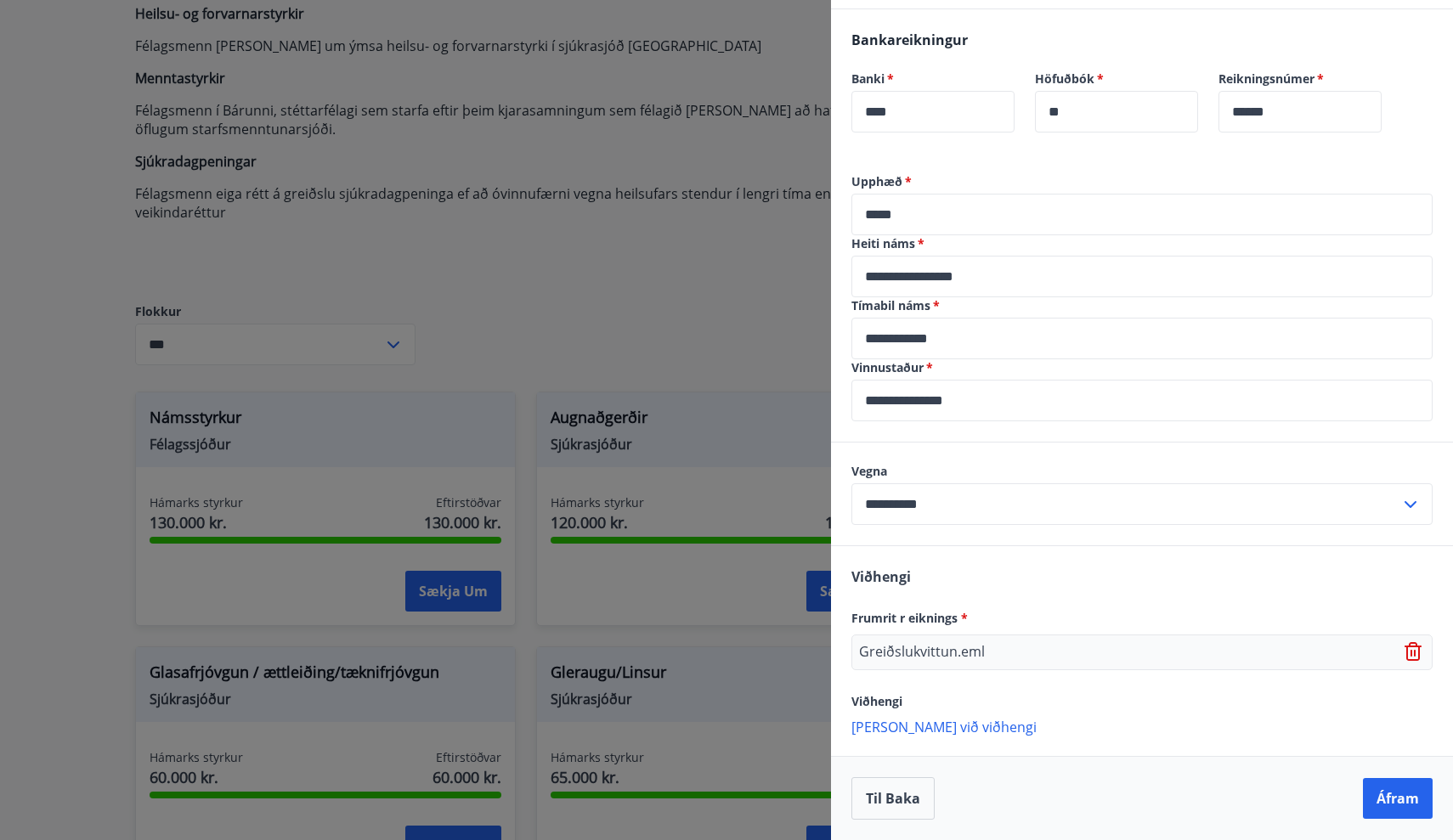
scroll to position [397, 0]
click at [1064, 641] on div "Greiðslukvittun.eml" at bounding box center [1143, 653] width 581 height 35
click at [1409, 650] on icon at bounding box center [1413, 651] width 17 height 19
click at [905, 643] on p "[PERSON_NAME] við viðhengi" at bounding box center [1143, 644] width 581 height 17
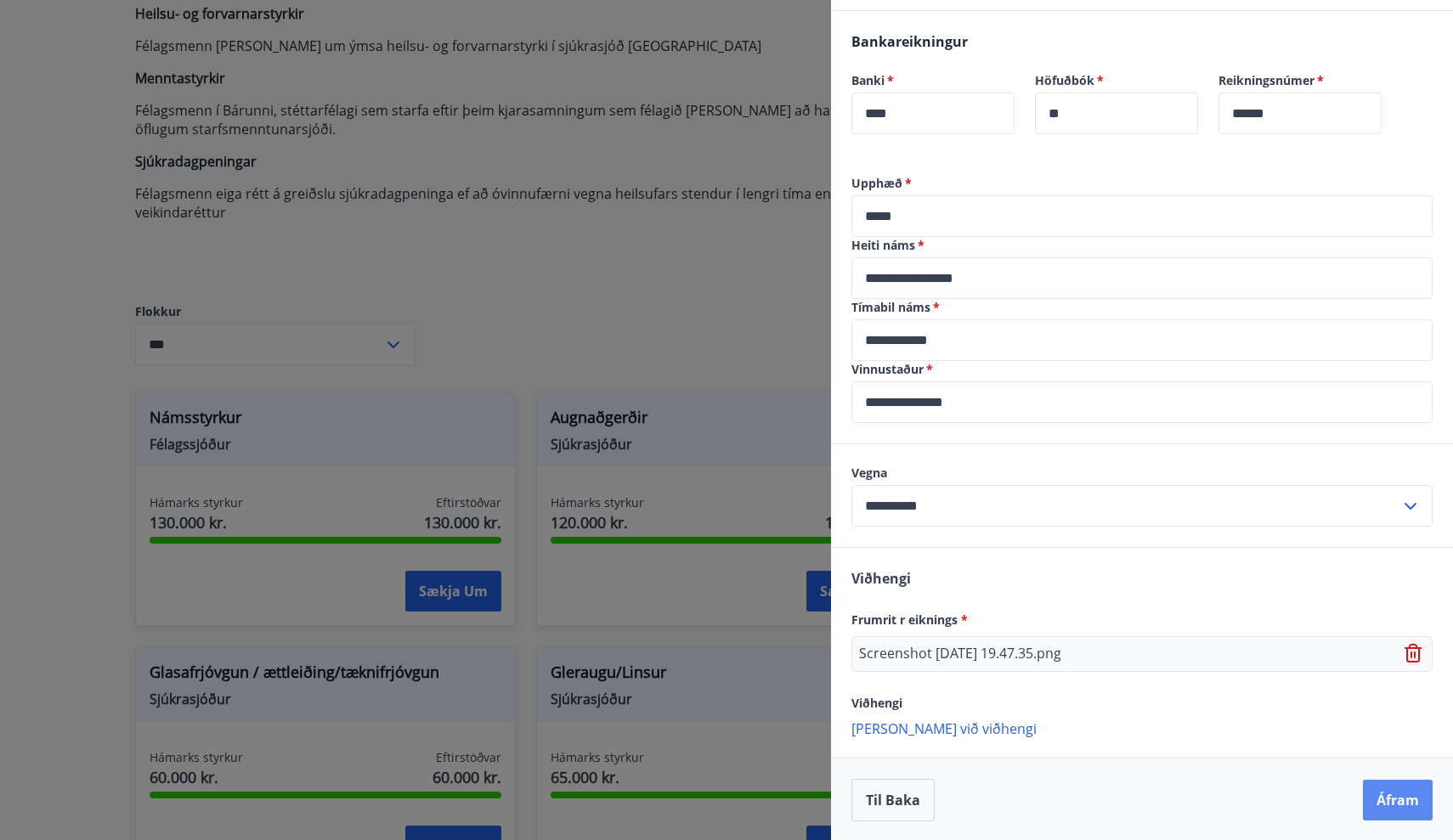
click at [1385, 803] on button "Áfram" at bounding box center [1398, 800] width 70 height 40
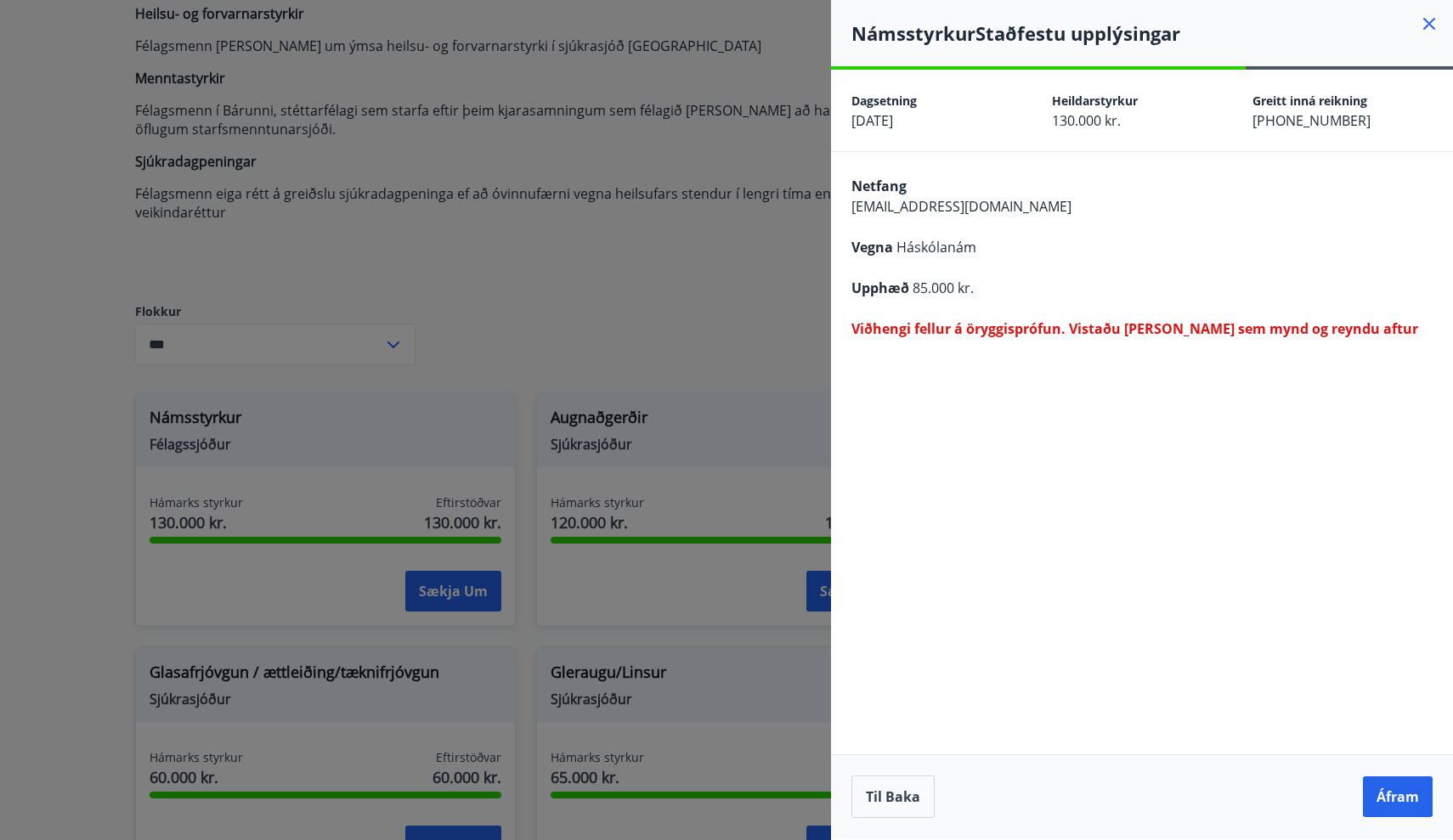
scroll to position [0, 0]
click at [1385, 803] on button "Áfram" at bounding box center [1398, 797] width 70 height 40
